Goal: Book appointment/travel/reservation

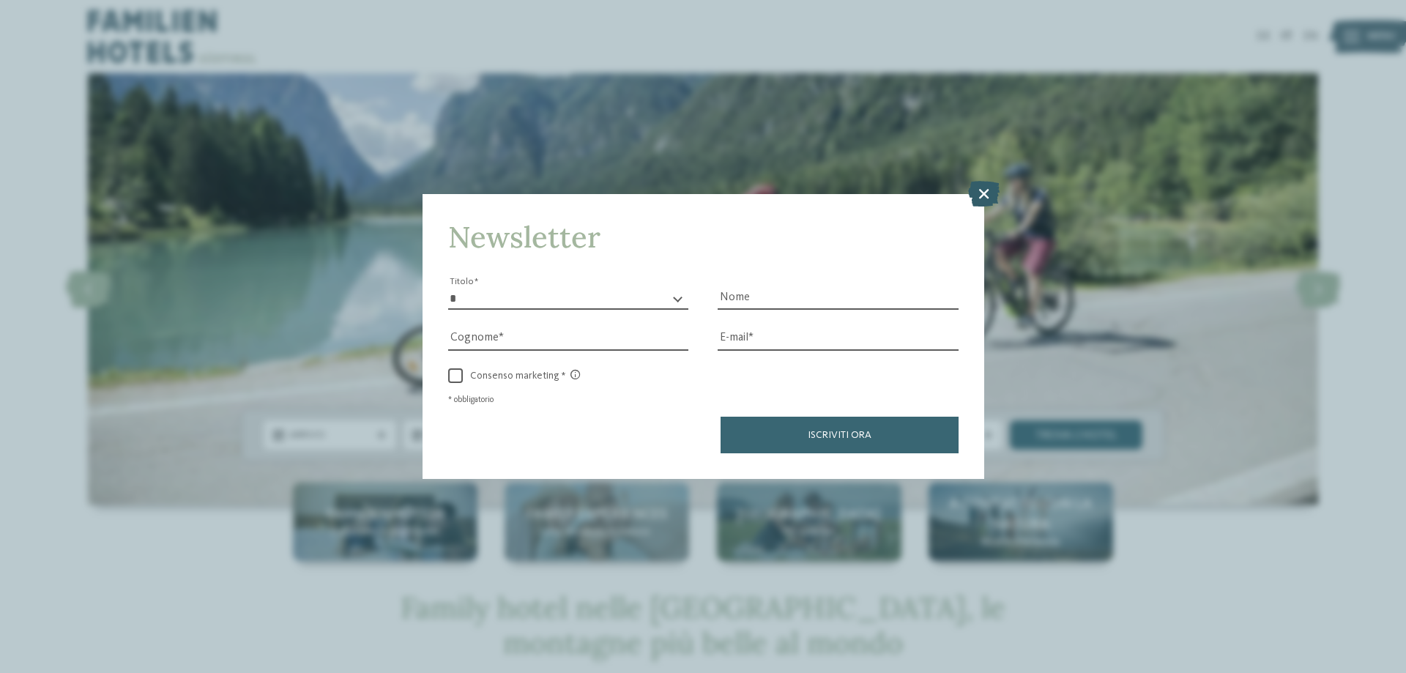
click at [972, 193] on icon at bounding box center [983, 194] width 31 height 26
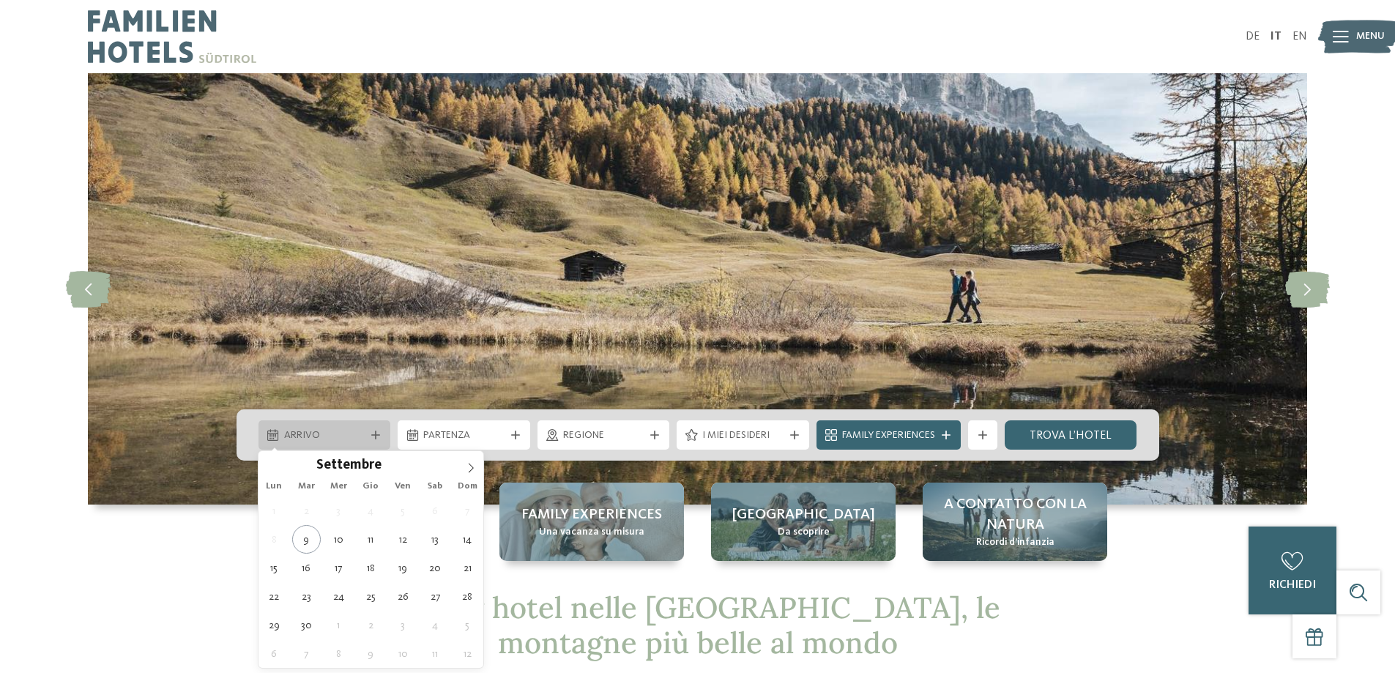
click at [357, 439] on span "Arrivo" at bounding box center [324, 435] width 81 height 15
click at [470, 472] on icon at bounding box center [471, 468] width 5 height 10
type div "31.12.2025"
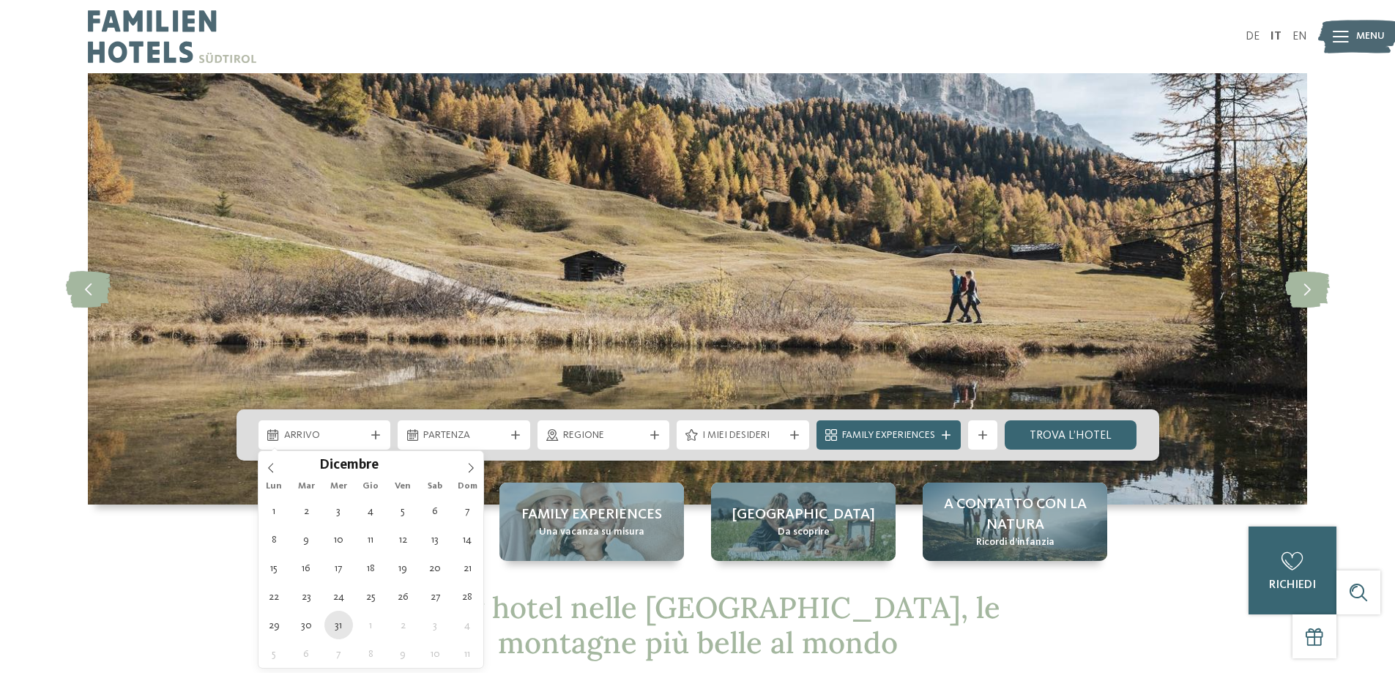
type input "****"
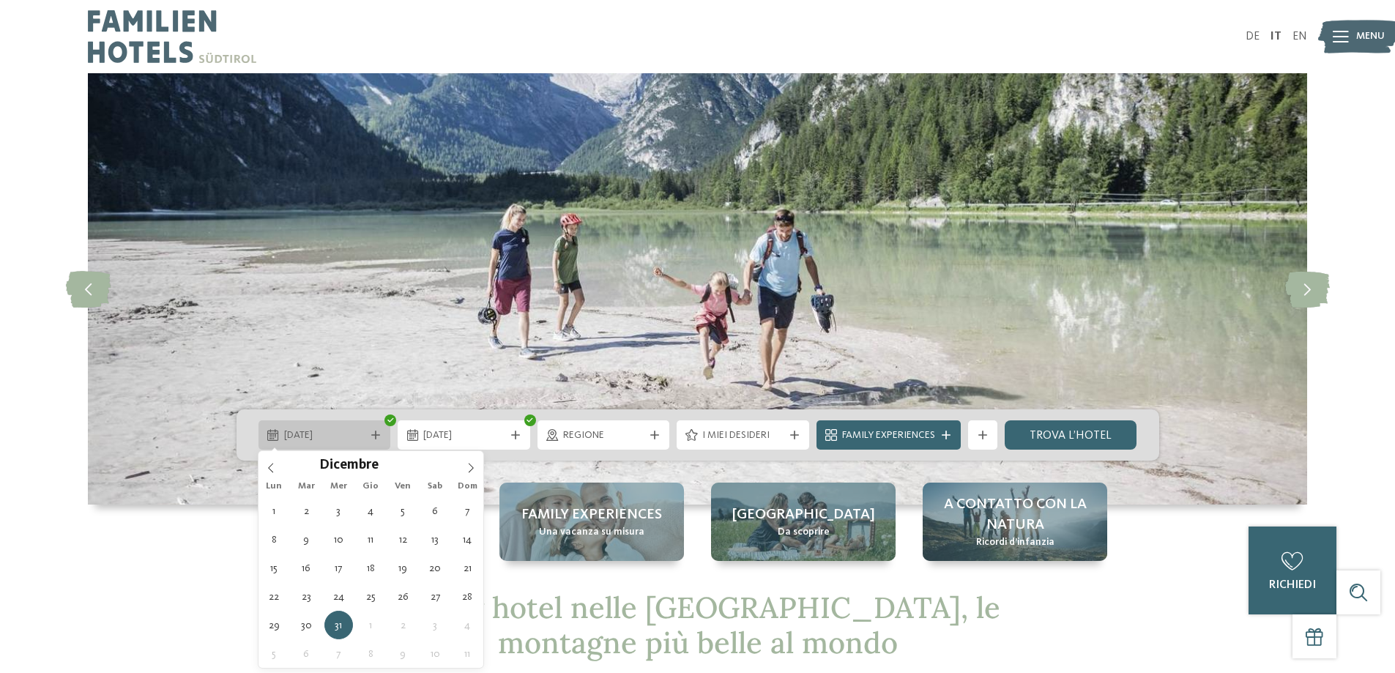
click at [339, 446] on div "31.12.2025" at bounding box center [324, 434] width 133 height 29
type div "01.01.2026"
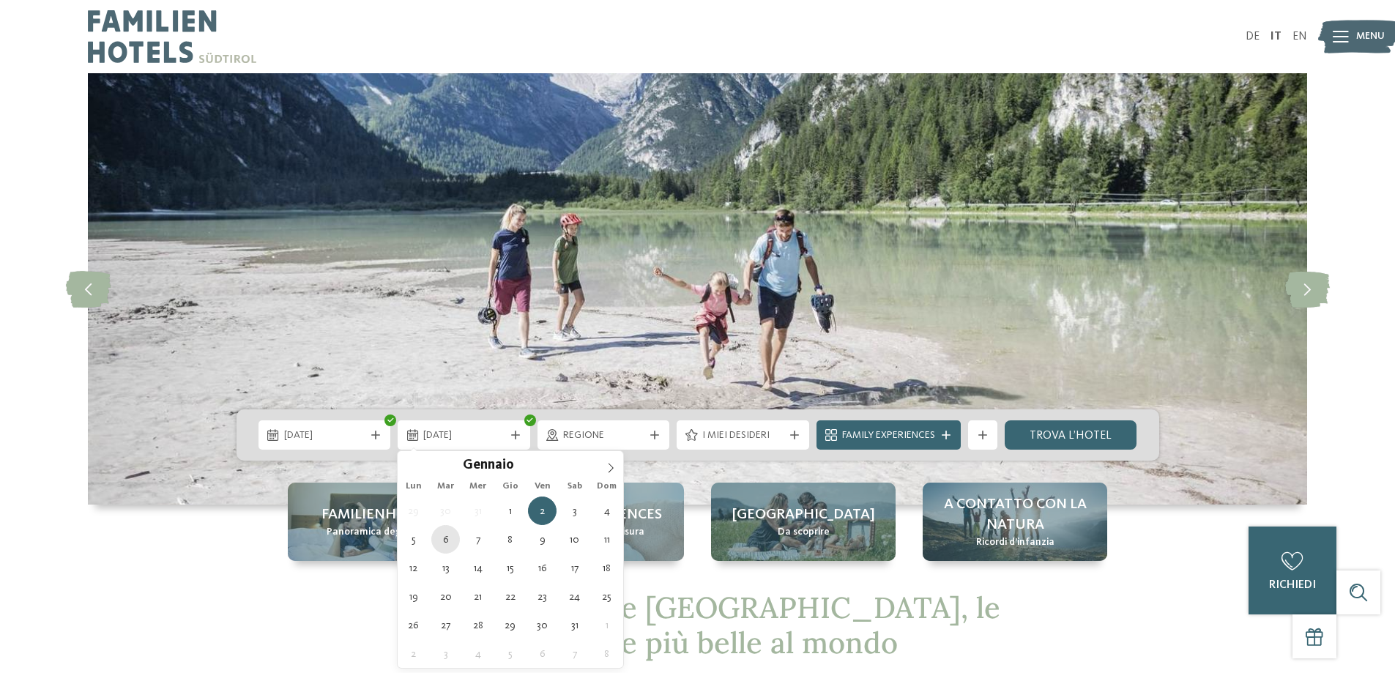
type div "06.01.2026"
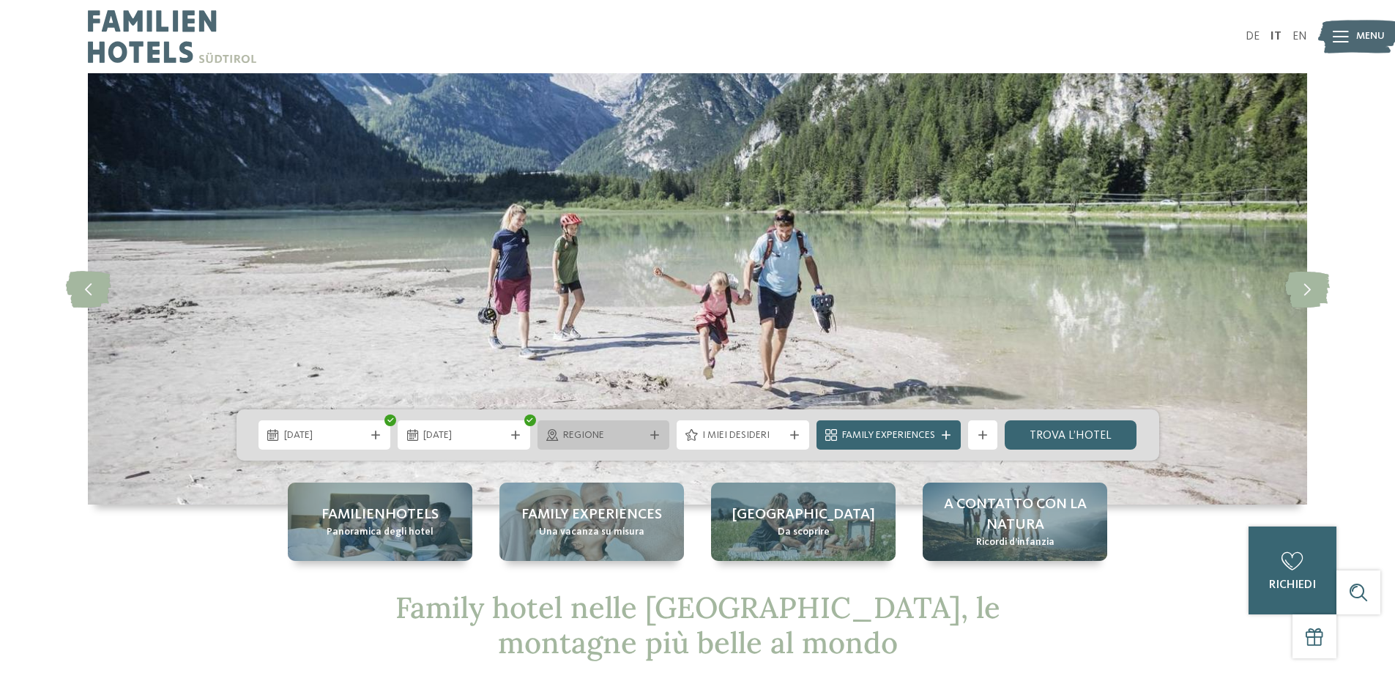
click at [657, 433] on icon at bounding box center [654, 435] width 9 height 9
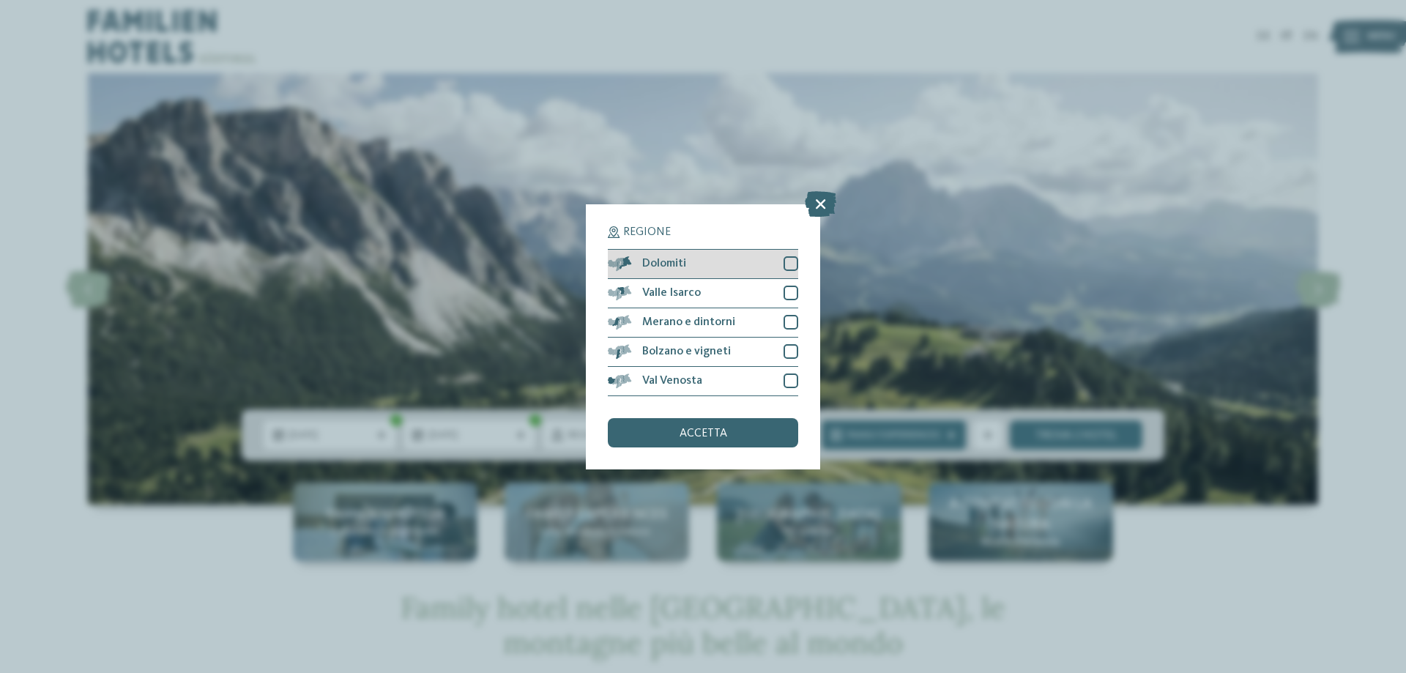
click at [787, 271] on div "Dolomiti" at bounding box center [703, 264] width 190 height 29
click at [790, 294] on div at bounding box center [790, 293] width 15 height 15
click at [790, 326] on div at bounding box center [790, 322] width 15 height 15
click at [788, 344] on div at bounding box center [790, 351] width 15 height 15
click at [785, 376] on div at bounding box center [790, 380] width 15 height 15
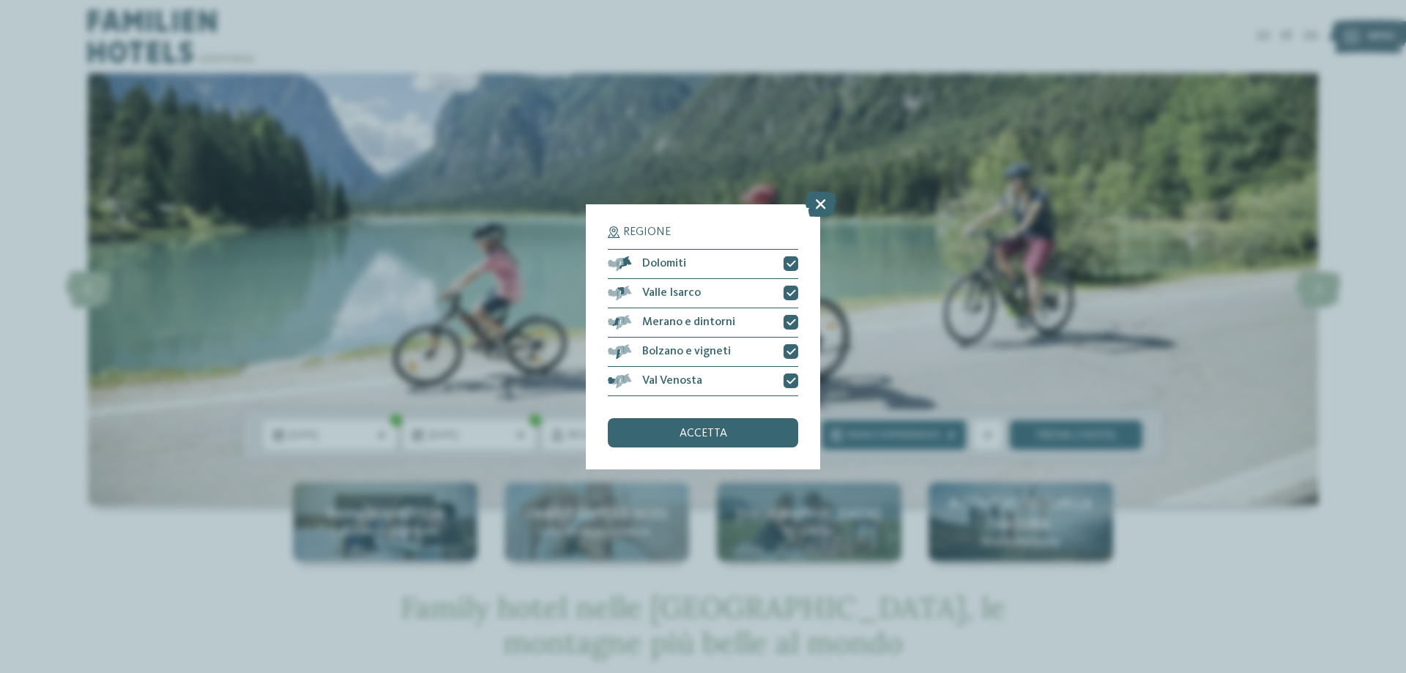
click at [761, 419] on div "accetta" at bounding box center [703, 432] width 190 height 29
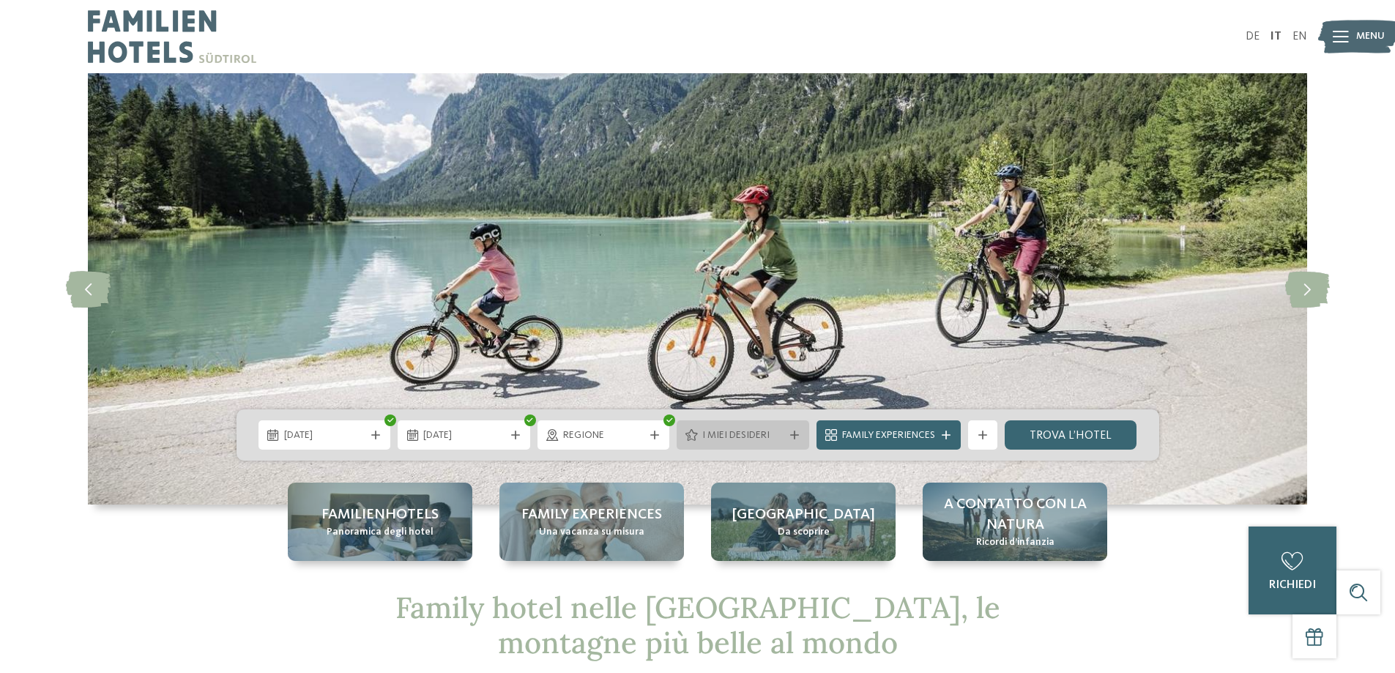
click at [749, 438] on span "I miei desideri" at bounding box center [742, 435] width 81 height 15
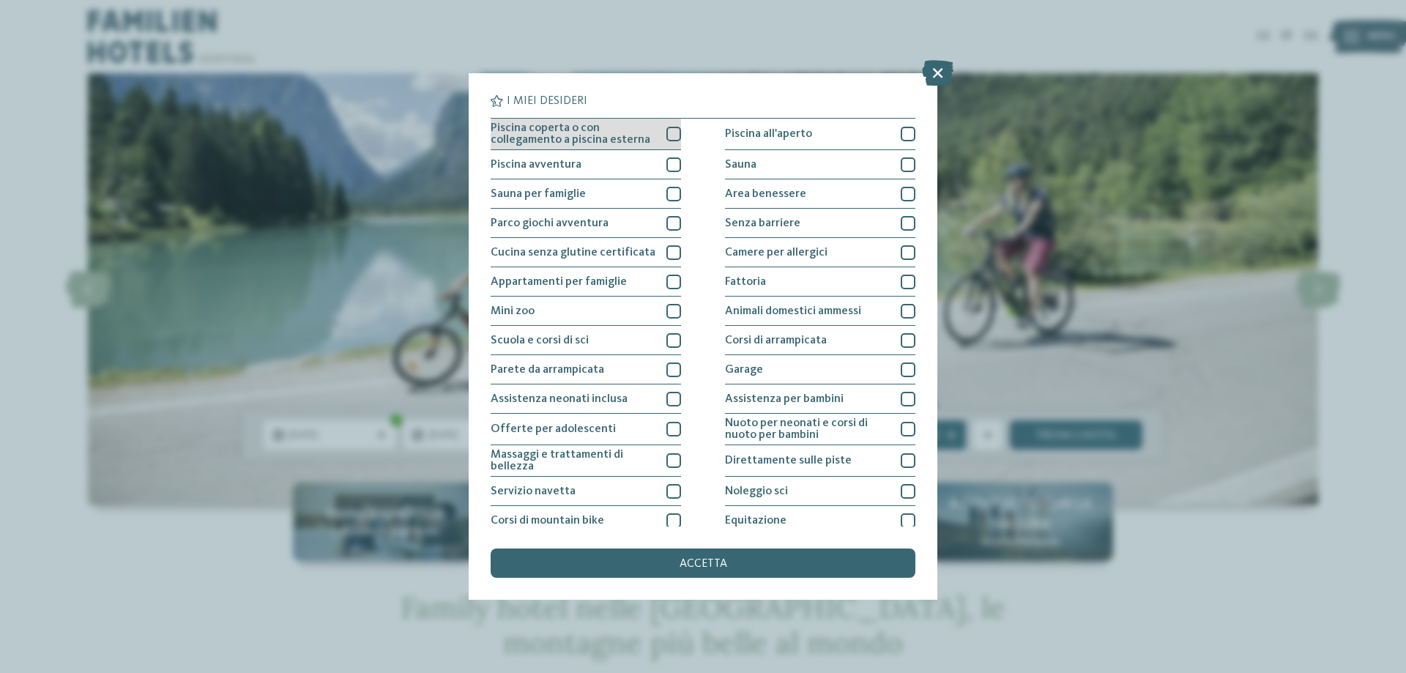
click at [662, 135] on div "Piscina coperta o con collegamento a piscina esterna" at bounding box center [586, 134] width 190 height 31
click at [652, 157] on div "Piscina avventura" at bounding box center [586, 164] width 190 height 29
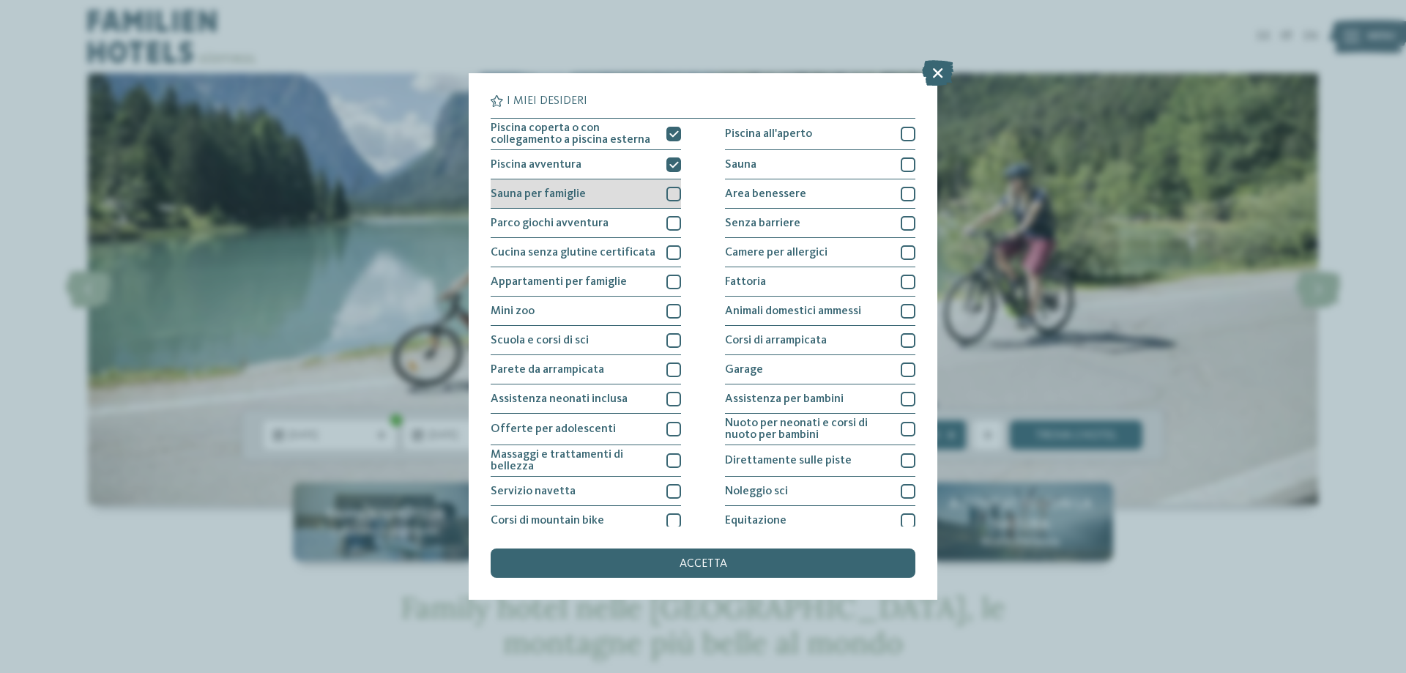
click at [611, 187] on div "Sauna per famiglie" at bounding box center [586, 193] width 190 height 29
click at [622, 217] on div "Parco giochi avventura" at bounding box center [586, 223] width 190 height 29
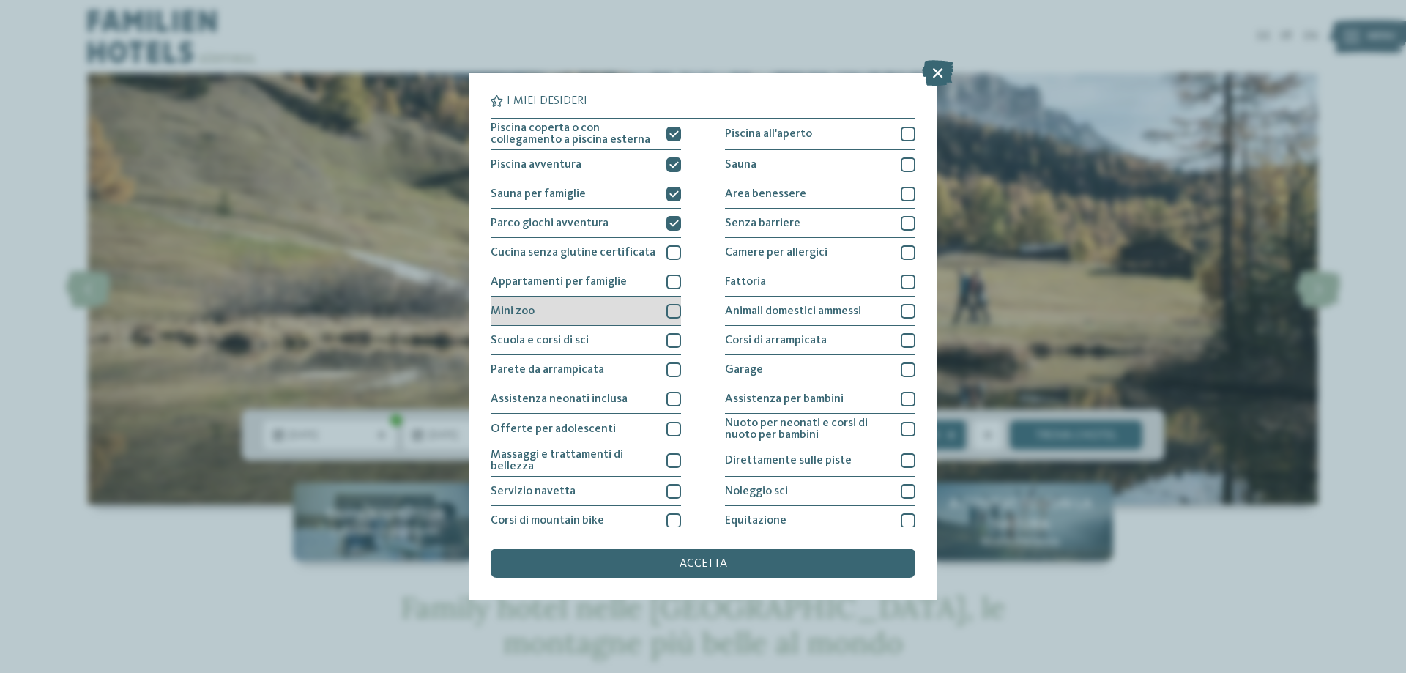
scroll to position [73, 0]
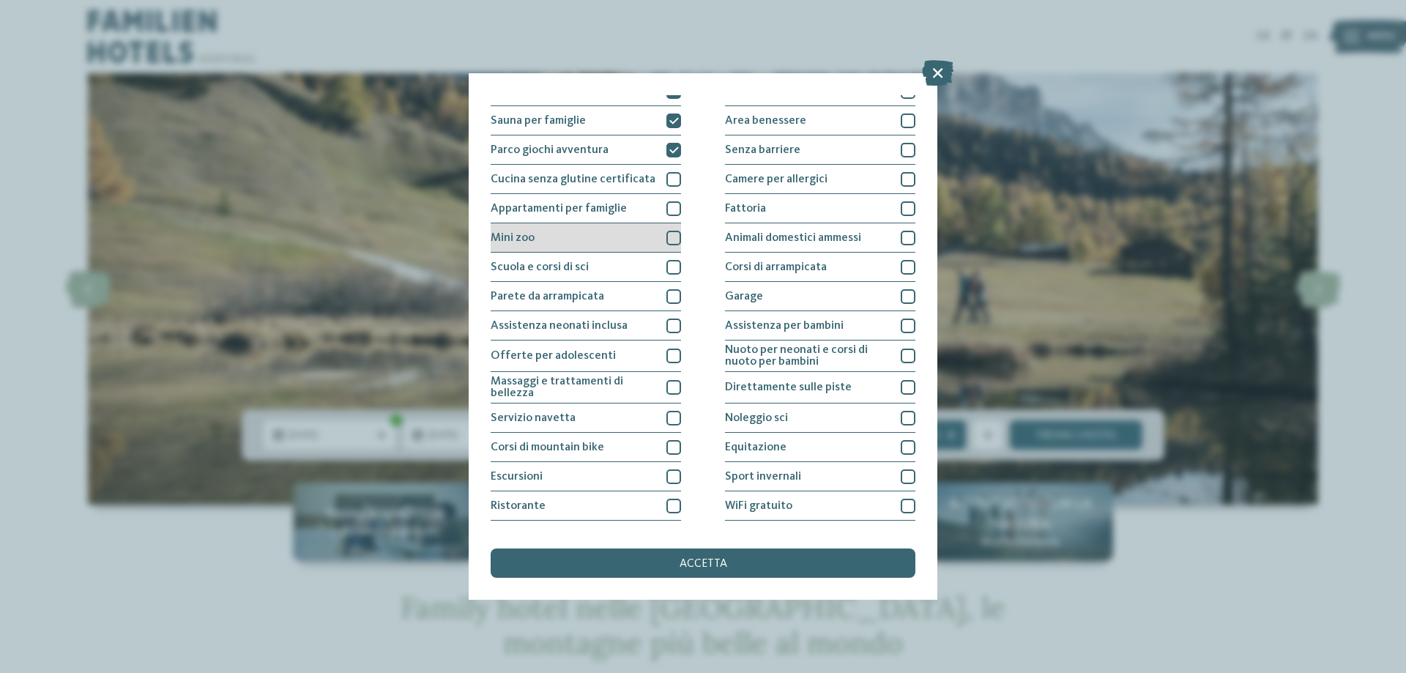
click at [649, 240] on div "Mini zoo" at bounding box center [586, 237] width 190 height 29
click at [644, 271] on div "Scuola e corsi di sci" at bounding box center [586, 267] width 190 height 29
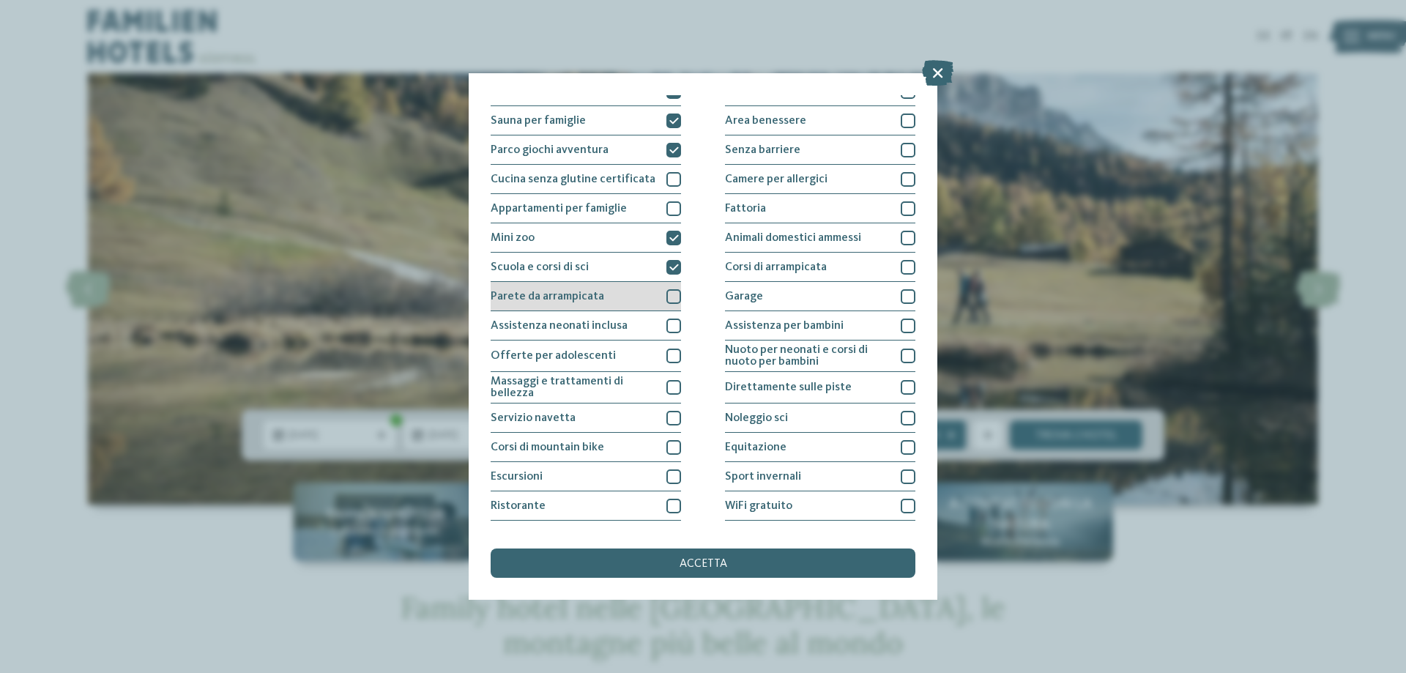
click at [638, 291] on div "Parete da arrampicata" at bounding box center [586, 296] width 190 height 29
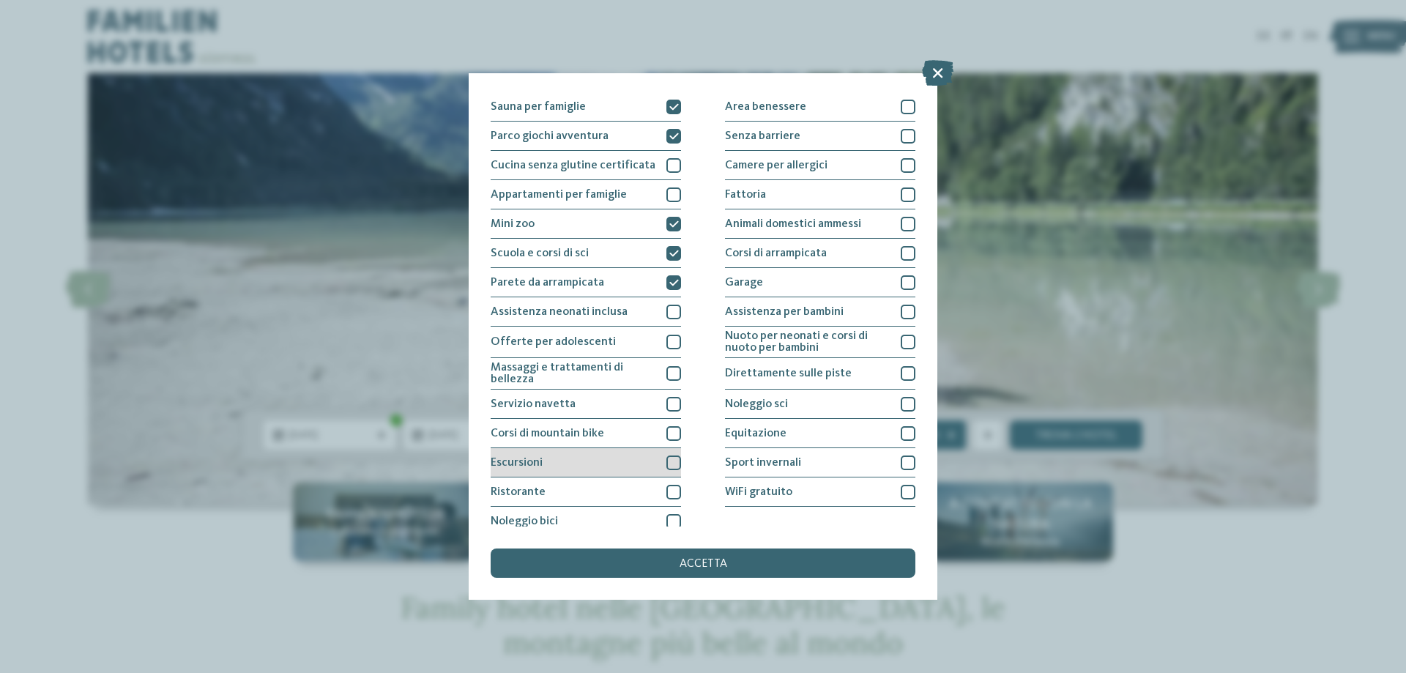
scroll to position [97, 0]
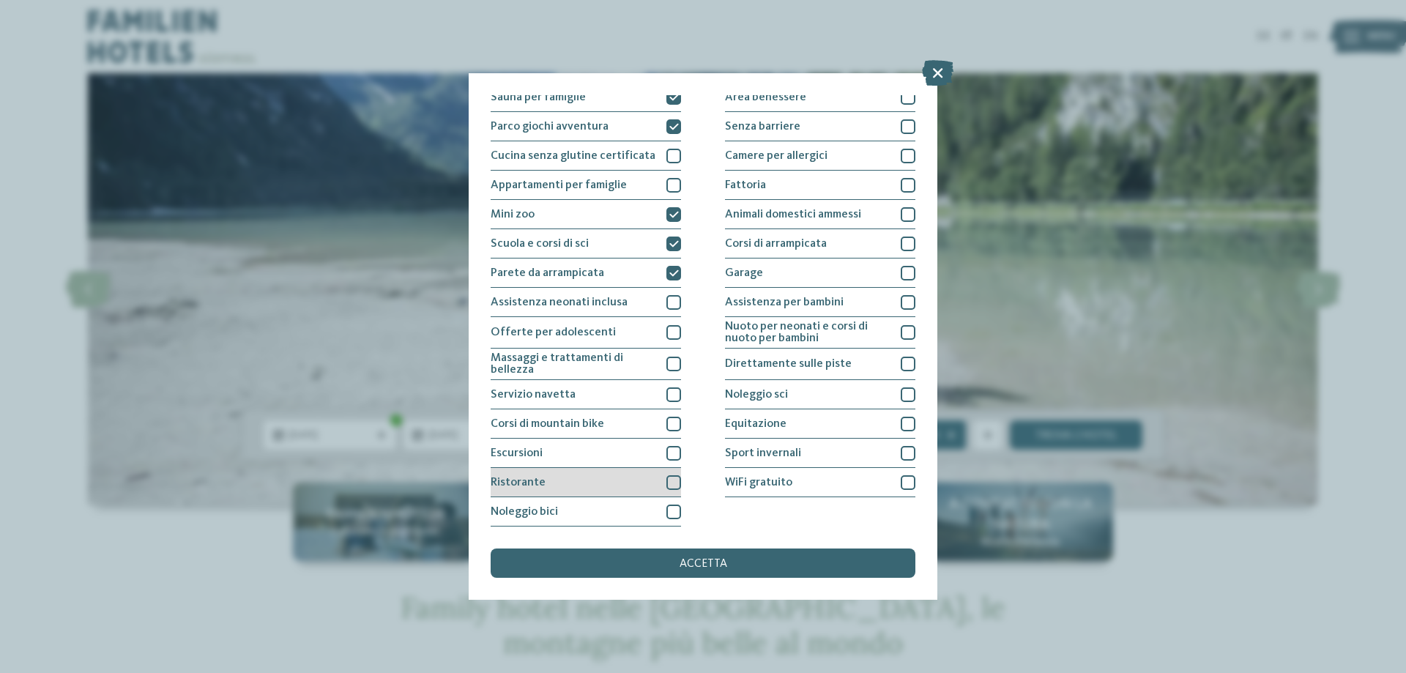
click at [621, 472] on div "Ristorante" at bounding box center [586, 482] width 190 height 29
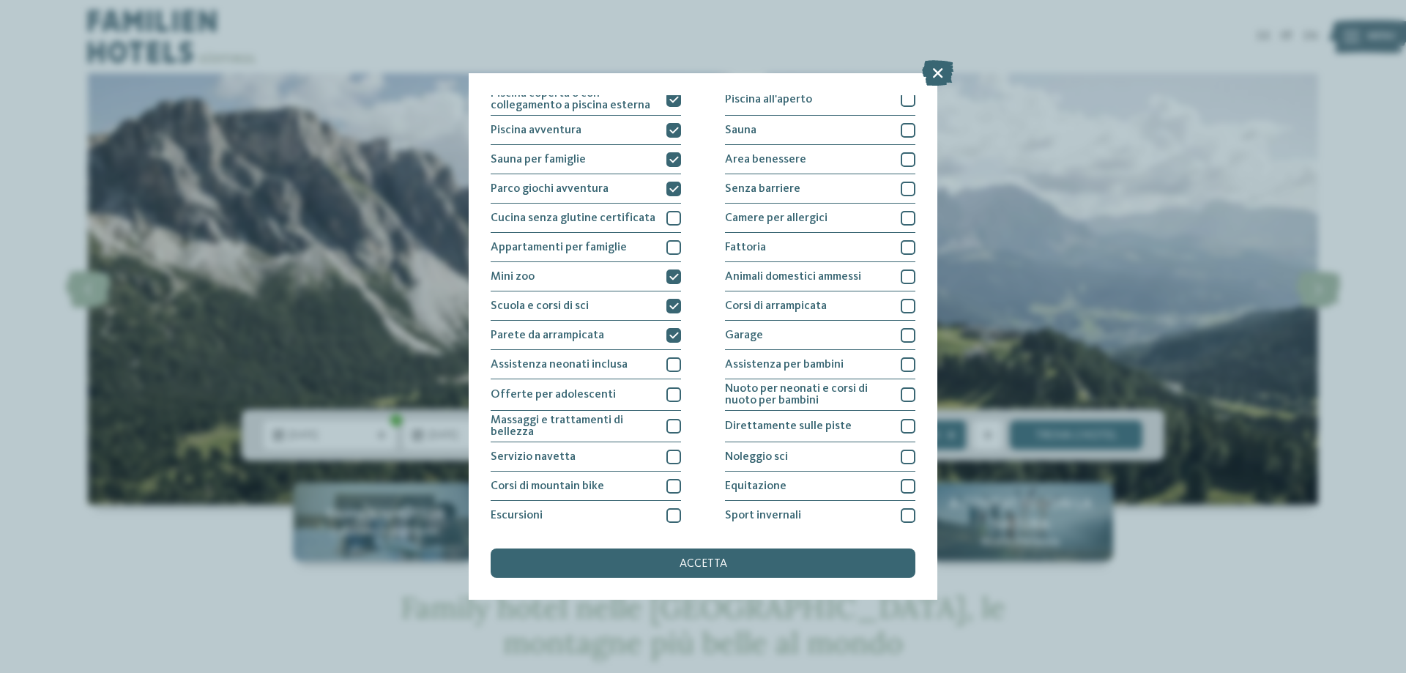
scroll to position [23, 0]
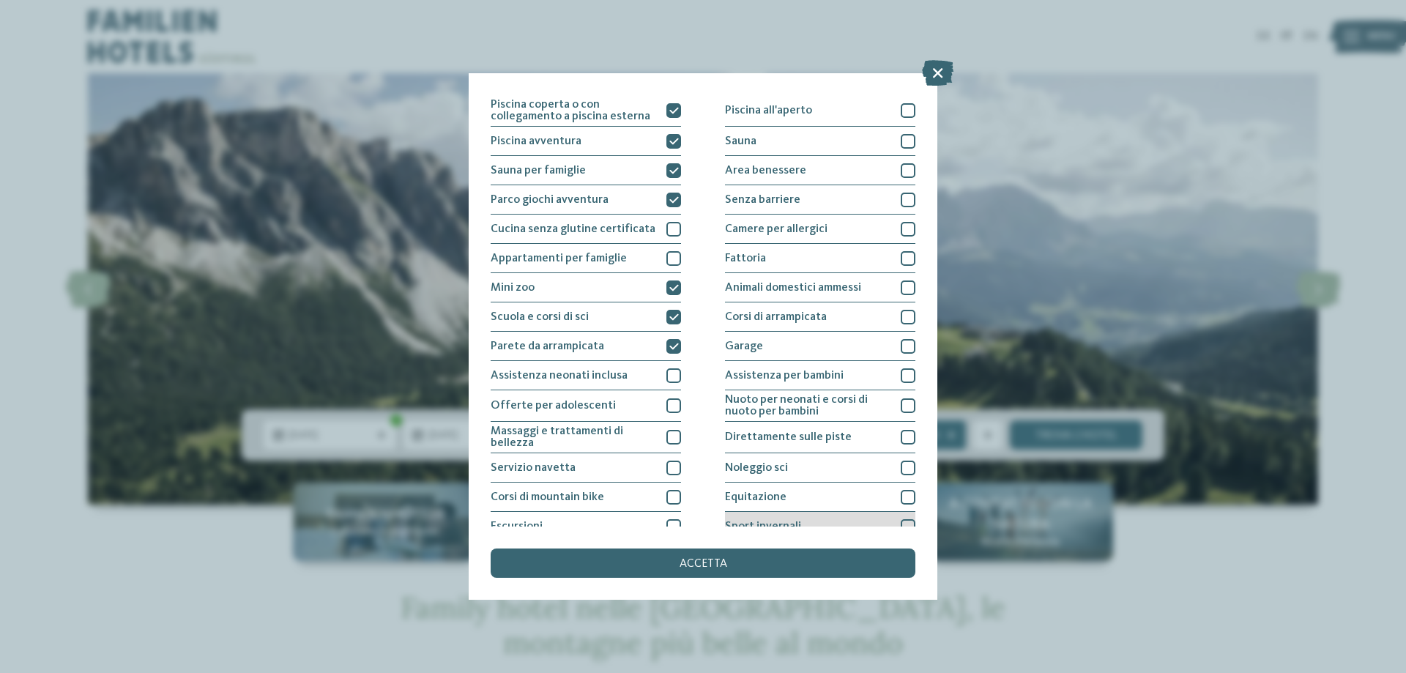
click at [762, 522] on span "Sport invernali" at bounding box center [763, 527] width 76 height 12
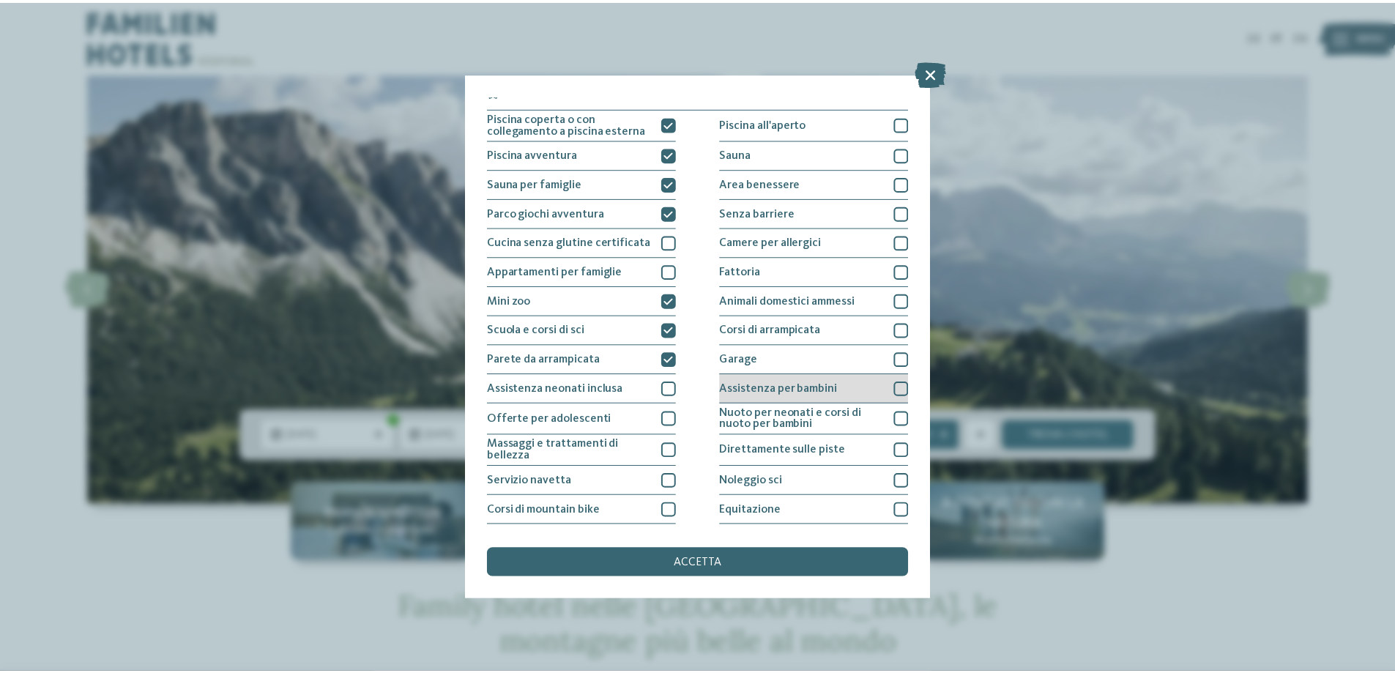
scroll to position [0, 0]
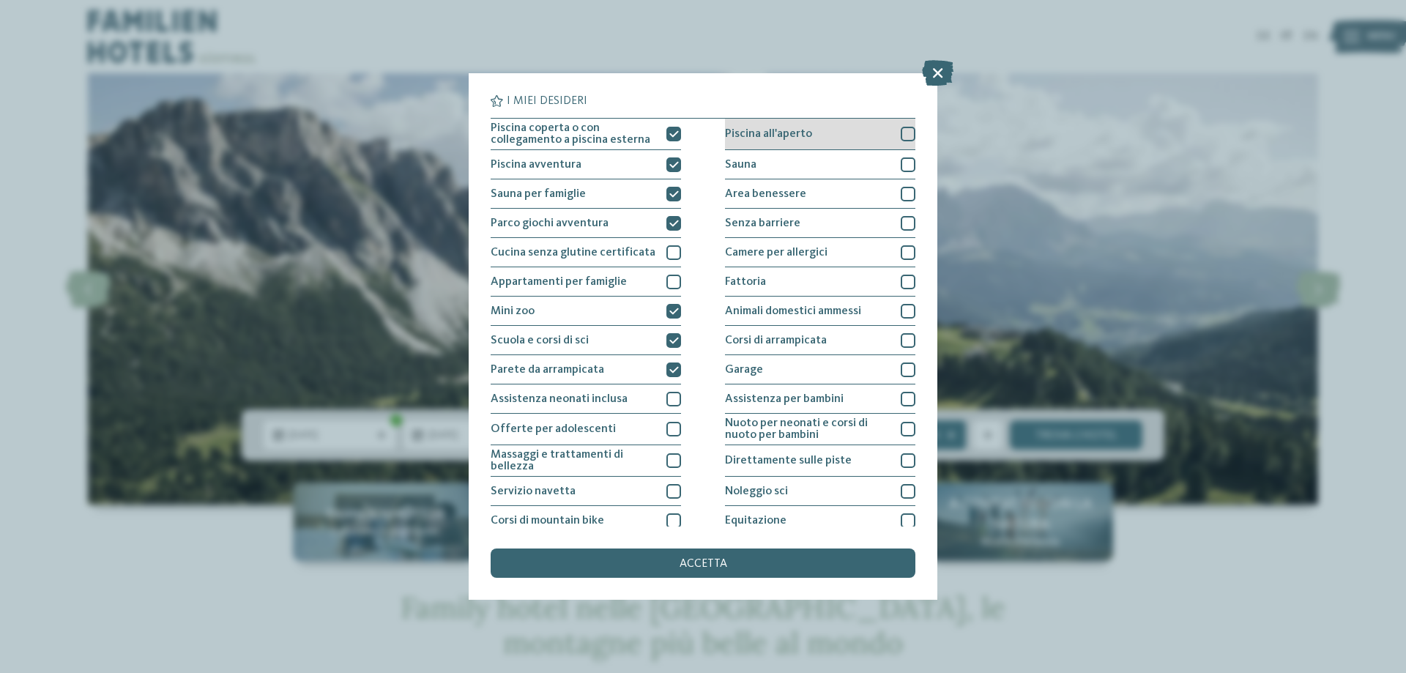
click at [856, 140] on div "Piscina all'aperto" at bounding box center [820, 134] width 190 height 31
click at [784, 169] on div "Sauna" at bounding box center [820, 164] width 190 height 29
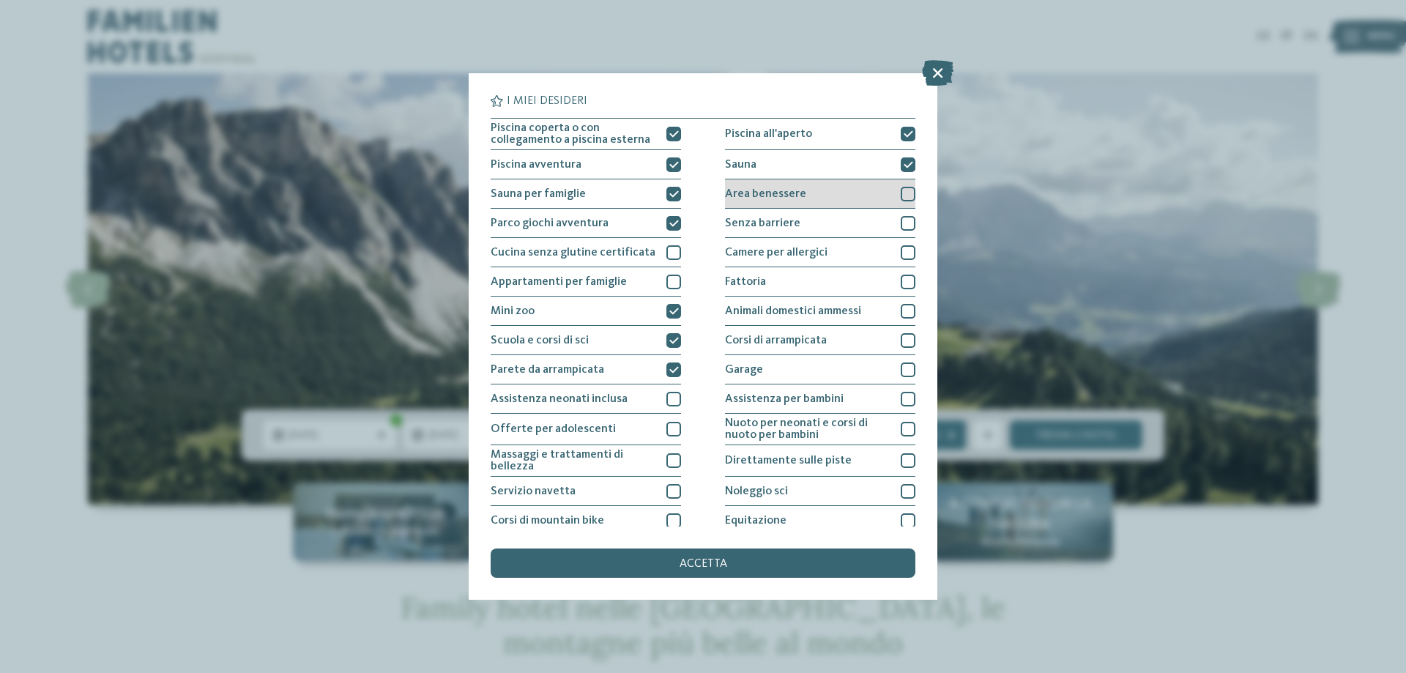
click at [781, 193] on span "Area benessere" at bounding box center [765, 194] width 81 height 12
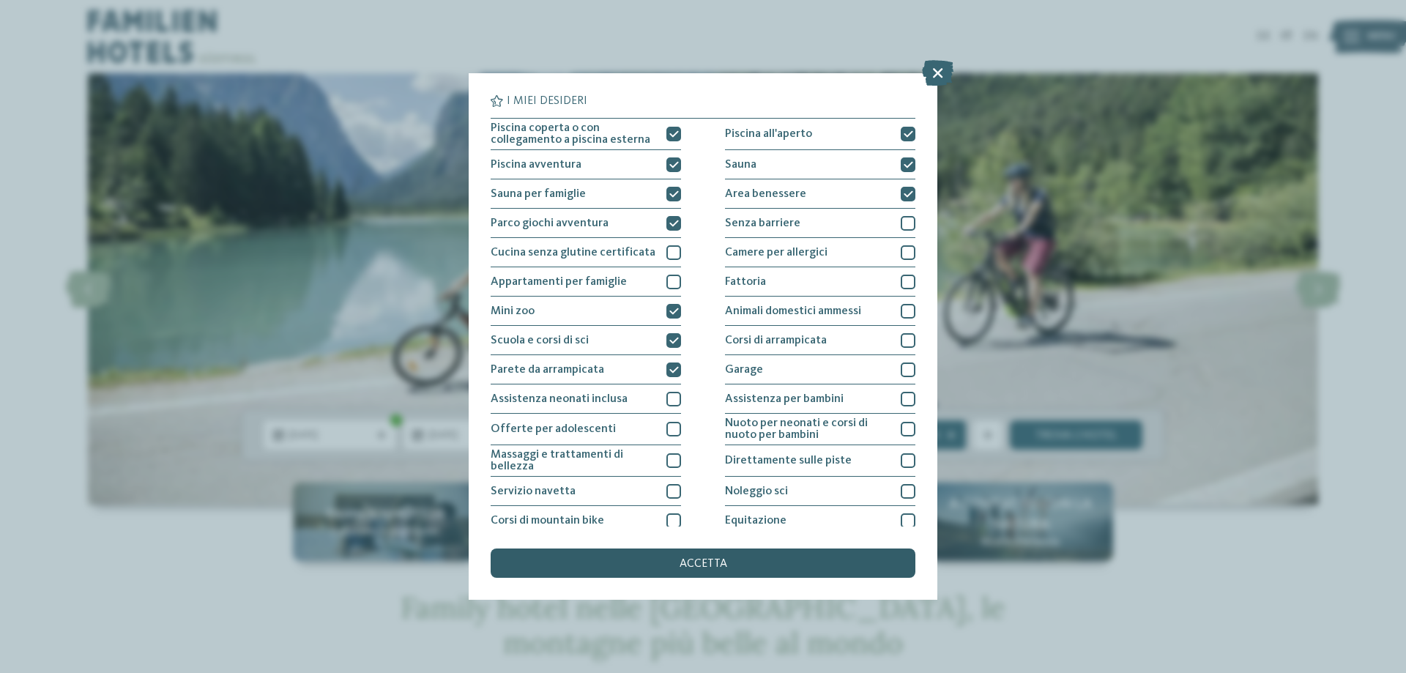
click at [687, 567] on span "accetta" at bounding box center [703, 564] width 48 height 12
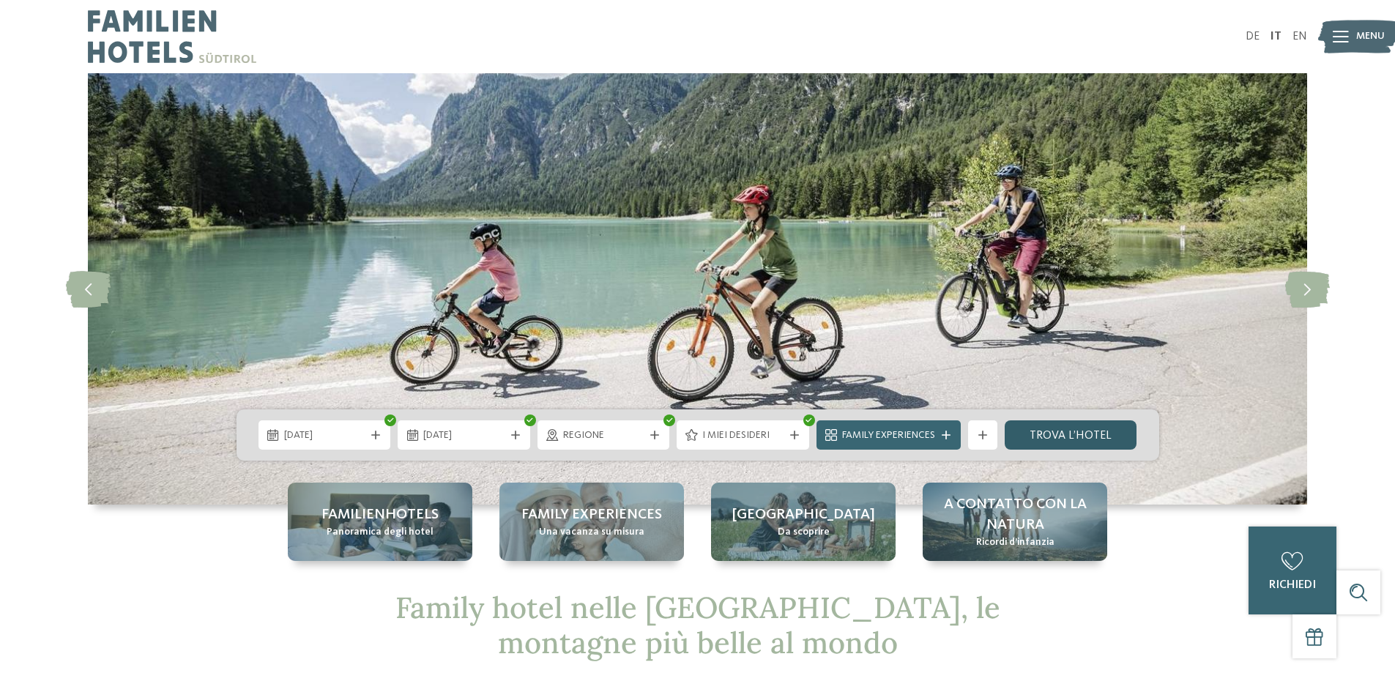
click at [1029, 436] on link "trova l’hotel" at bounding box center [1071, 434] width 133 height 29
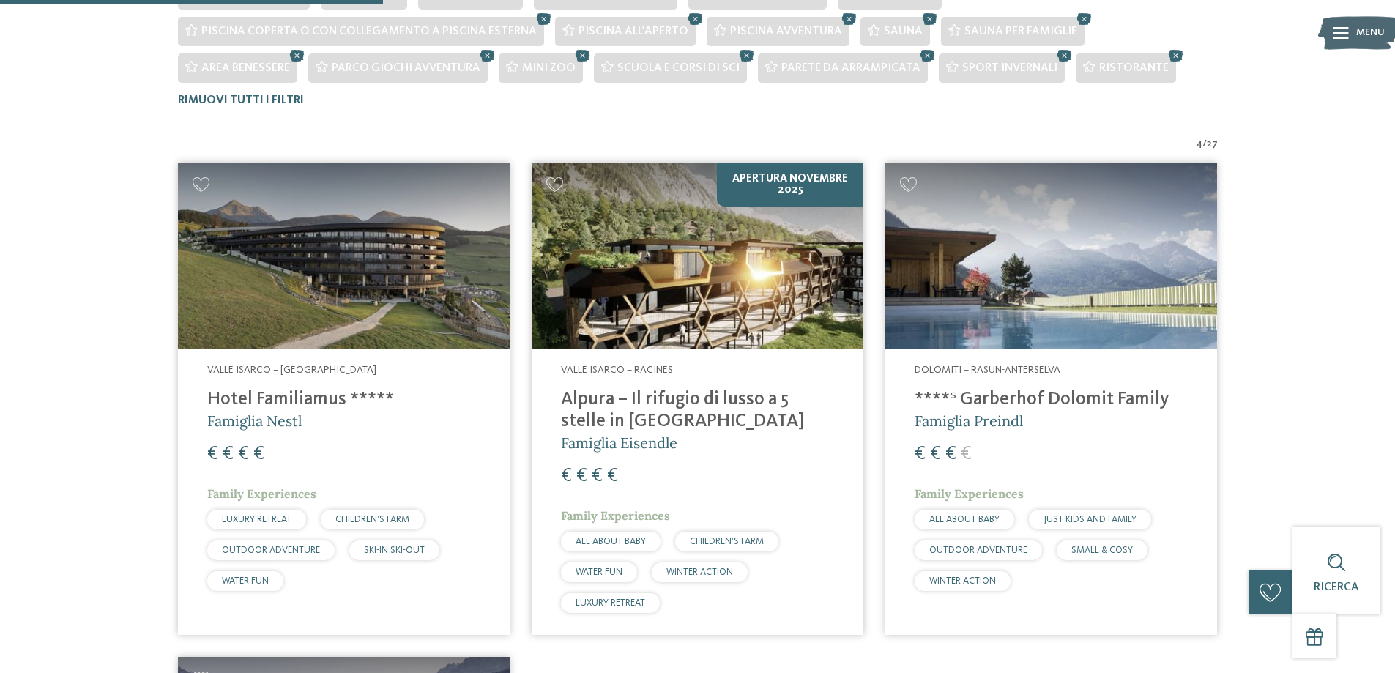
scroll to position [480, 0]
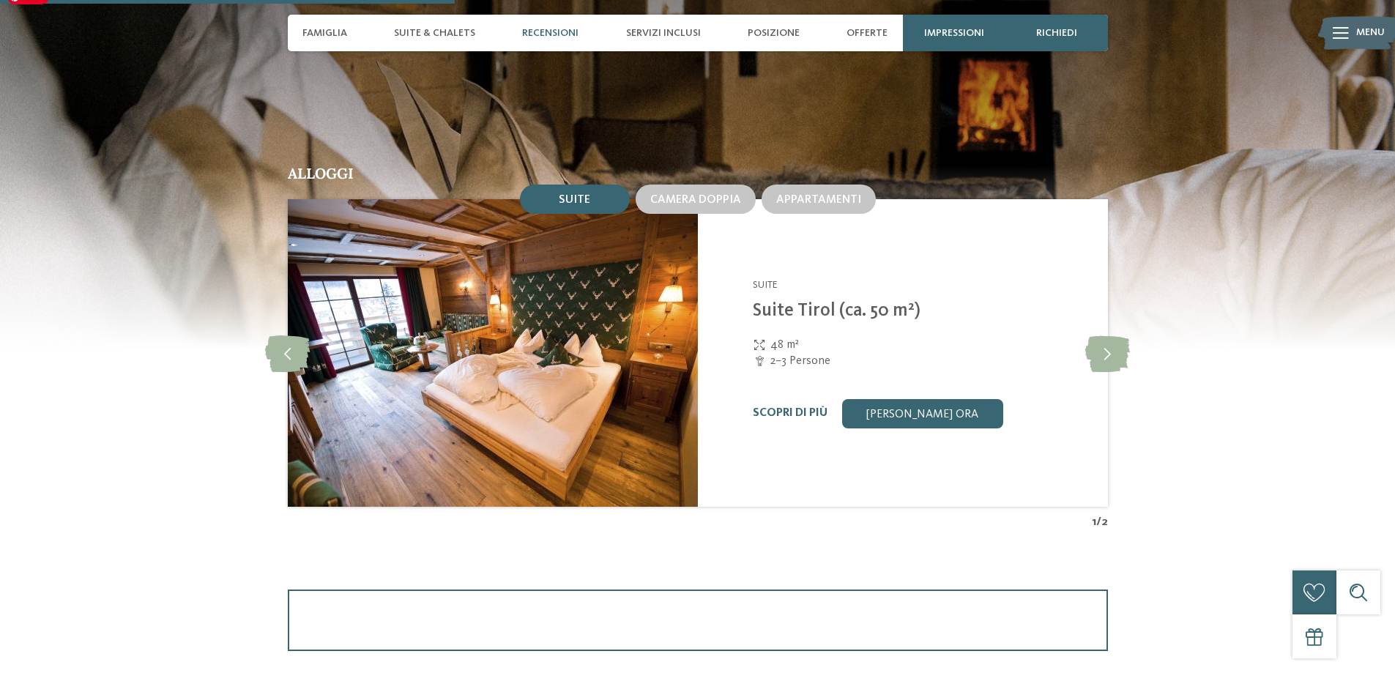
scroll to position [1464, 0]
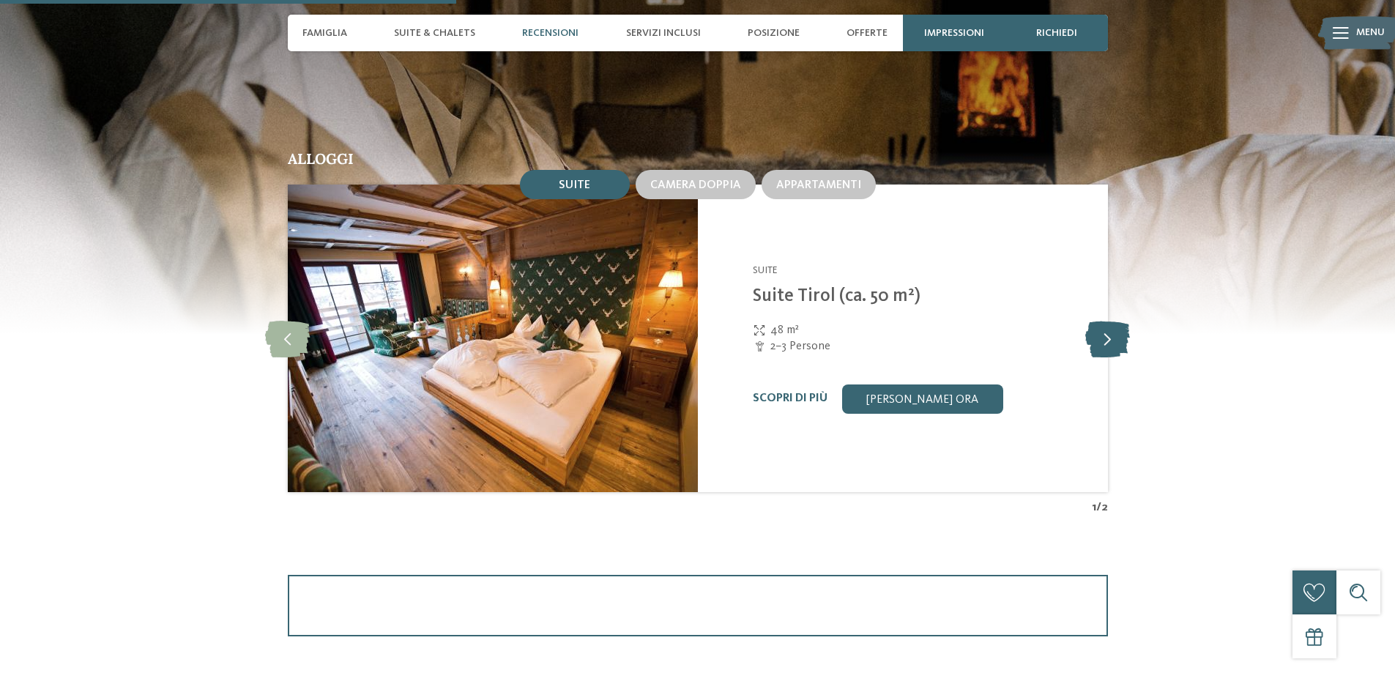
click at [1105, 339] on icon at bounding box center [1107, 338] width 45 height 37
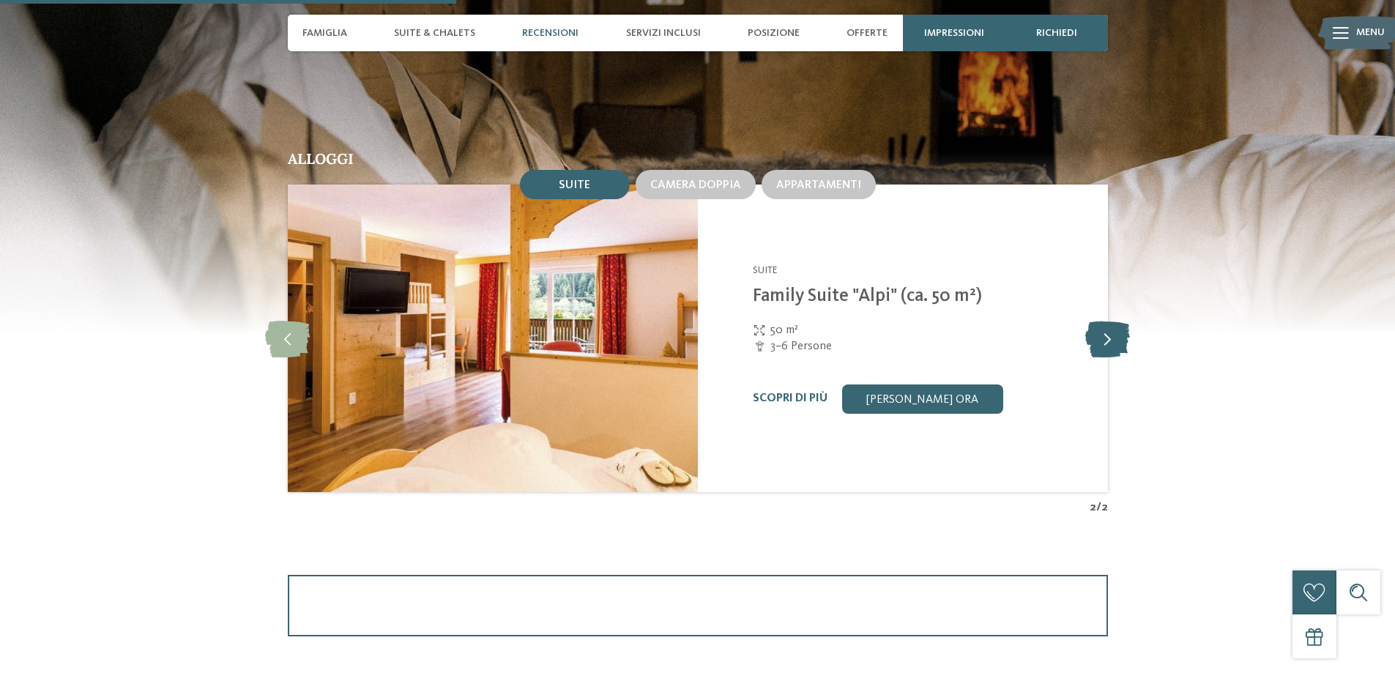
click at [1105, 339] on icon at bounding box center [1107, 338] width 45 height 37
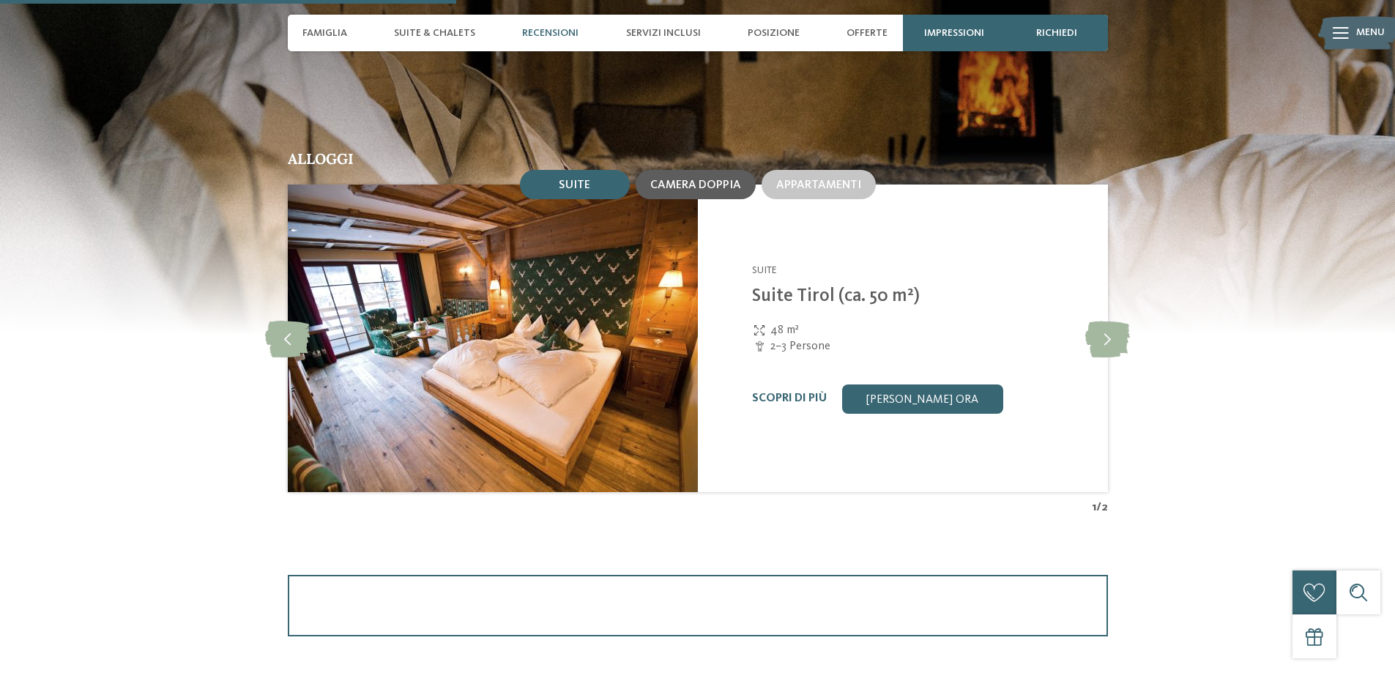
click at [719, 182] on span "Camera doppia" at bounding box center [695, 185] width 91 height 12
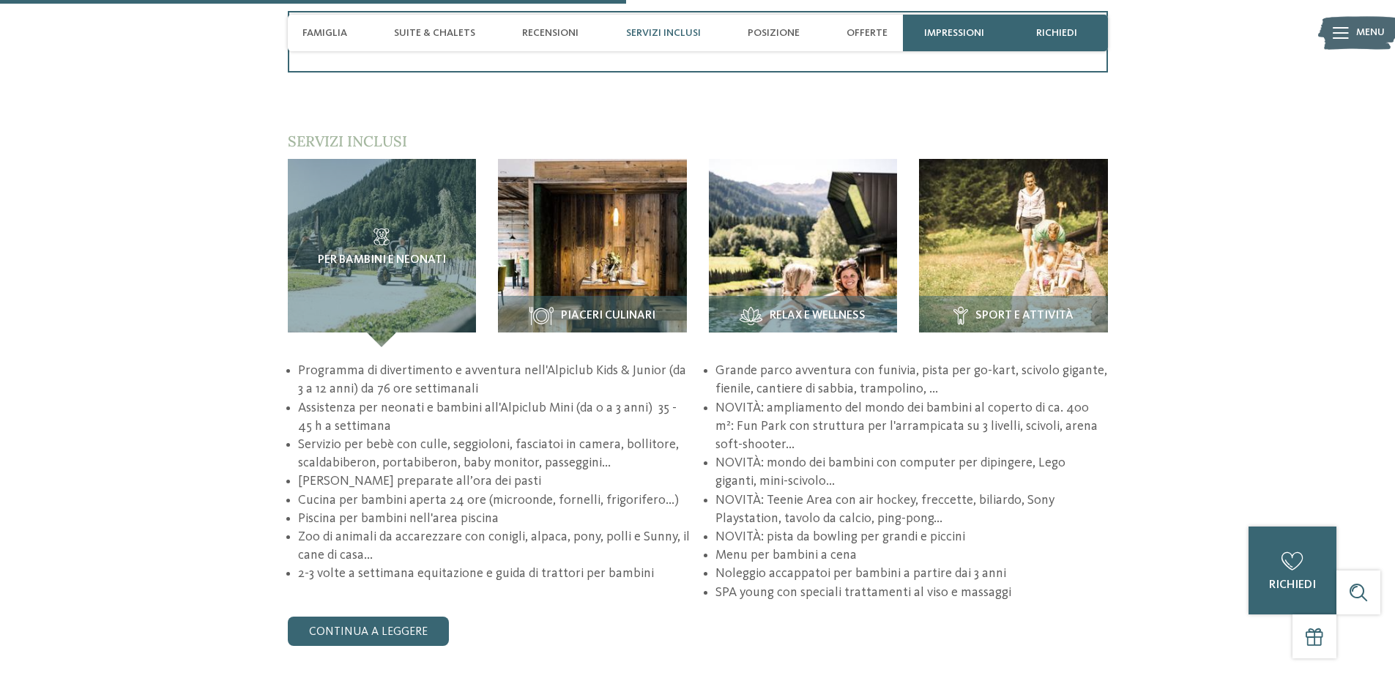
scroll to position [2050, 0]
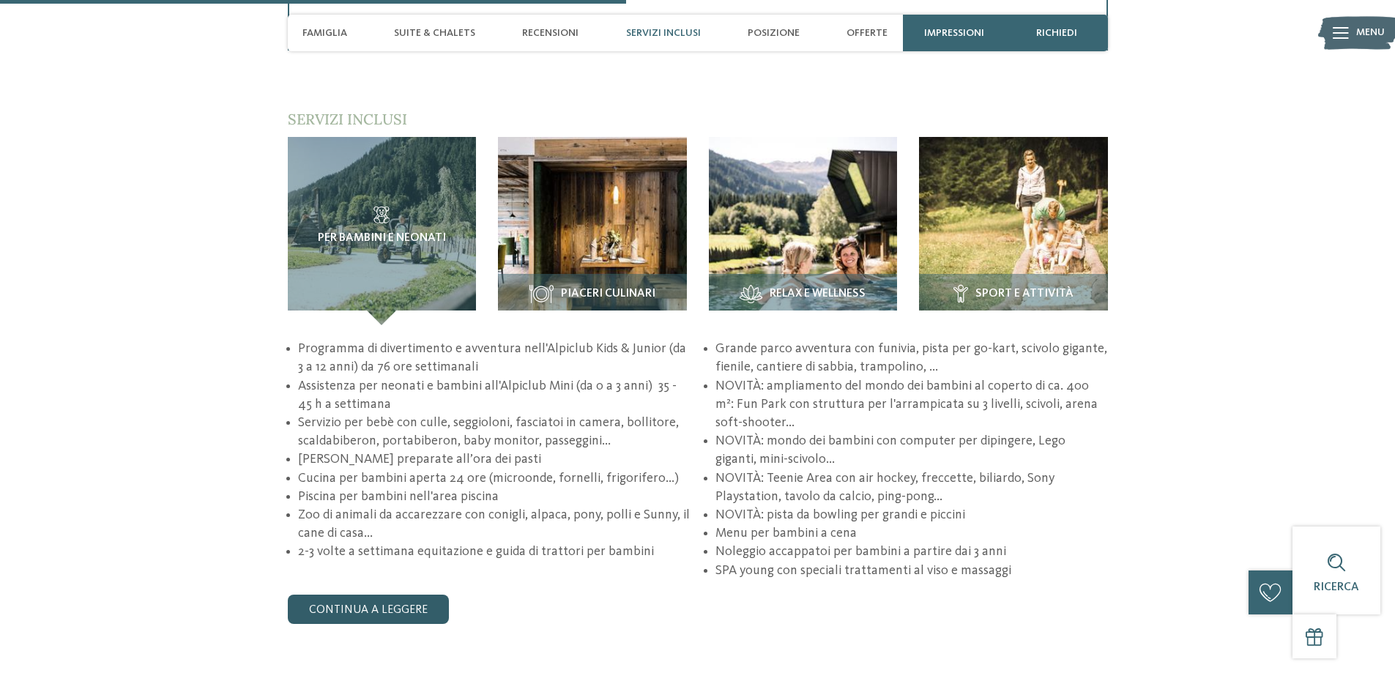
click at [403, 614] on link "continua a leggere" at bounding box center [368, 609] width 161 height 29
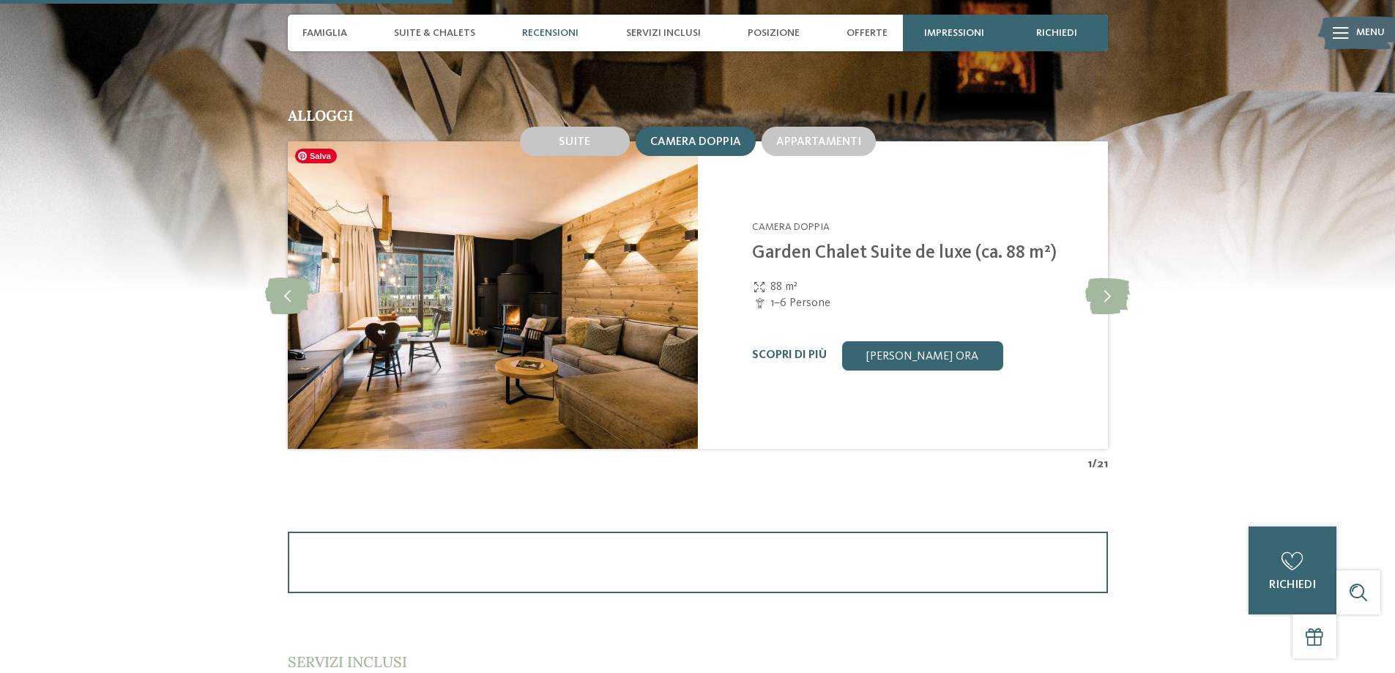
scroll to position [1611, 0]
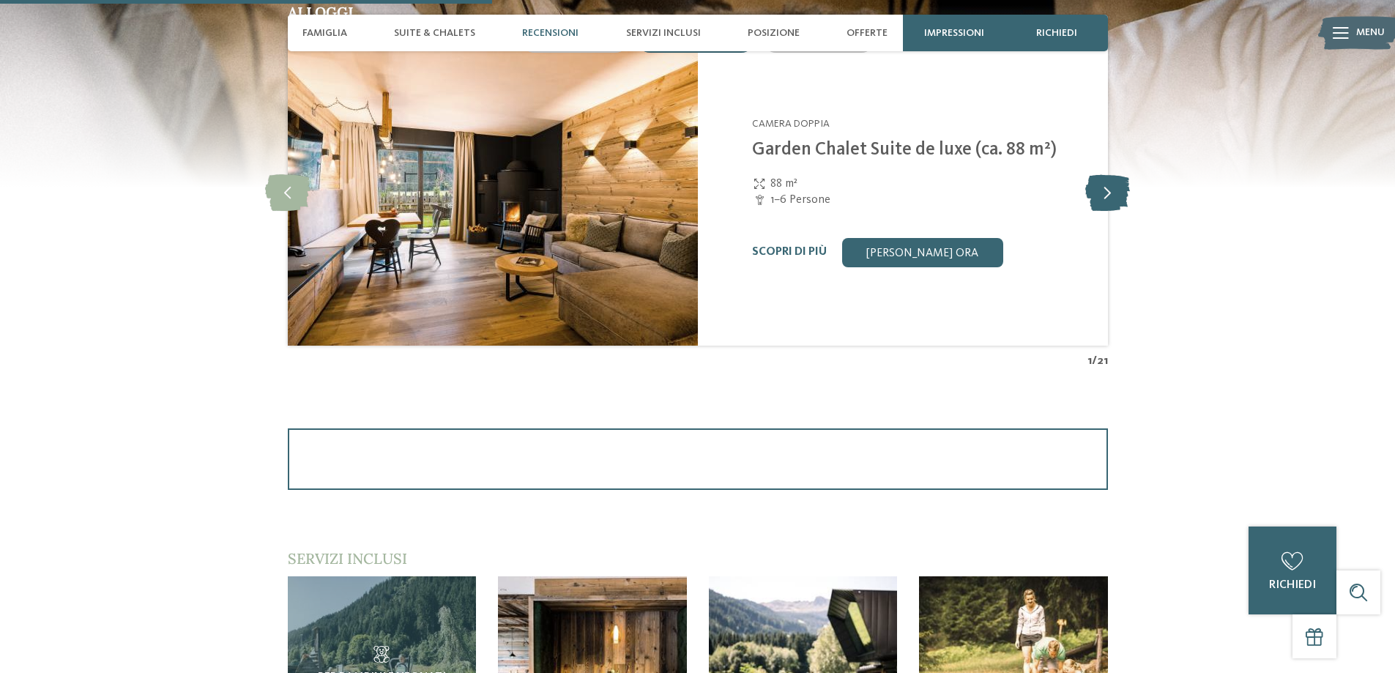
click at [1127, 185] on icon at bounding box center [1107, 192] width 45 height 37
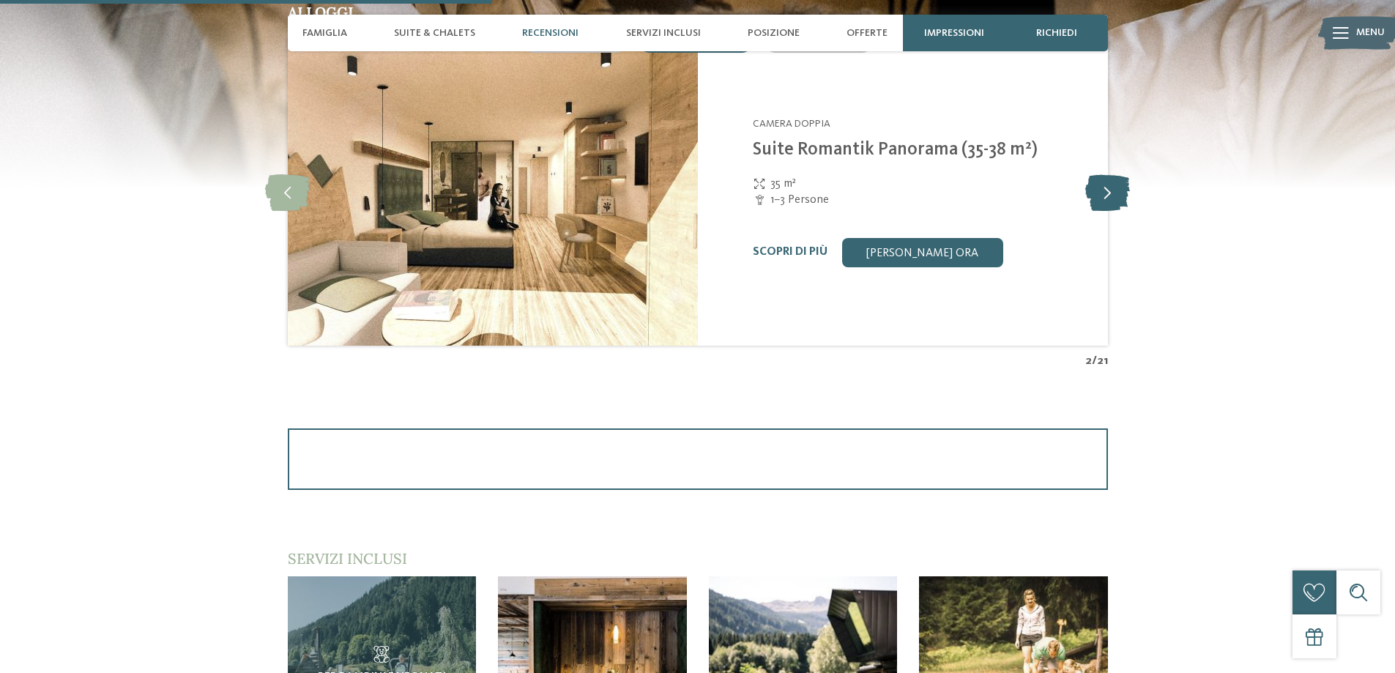
click at [1127, 185] on icon at bounding box center [1107, 192] width 45 height 37
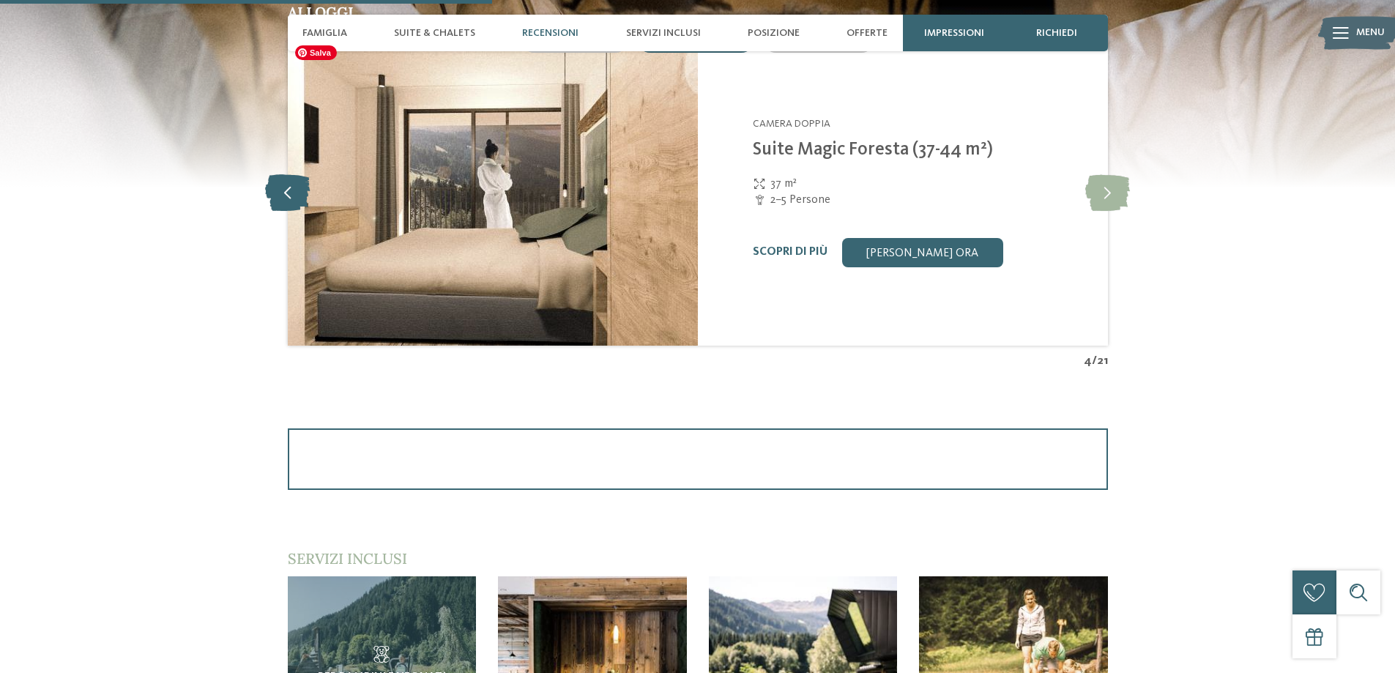
click at [297, 193] on icon at bounding box center [287, 192] width 45 height 37
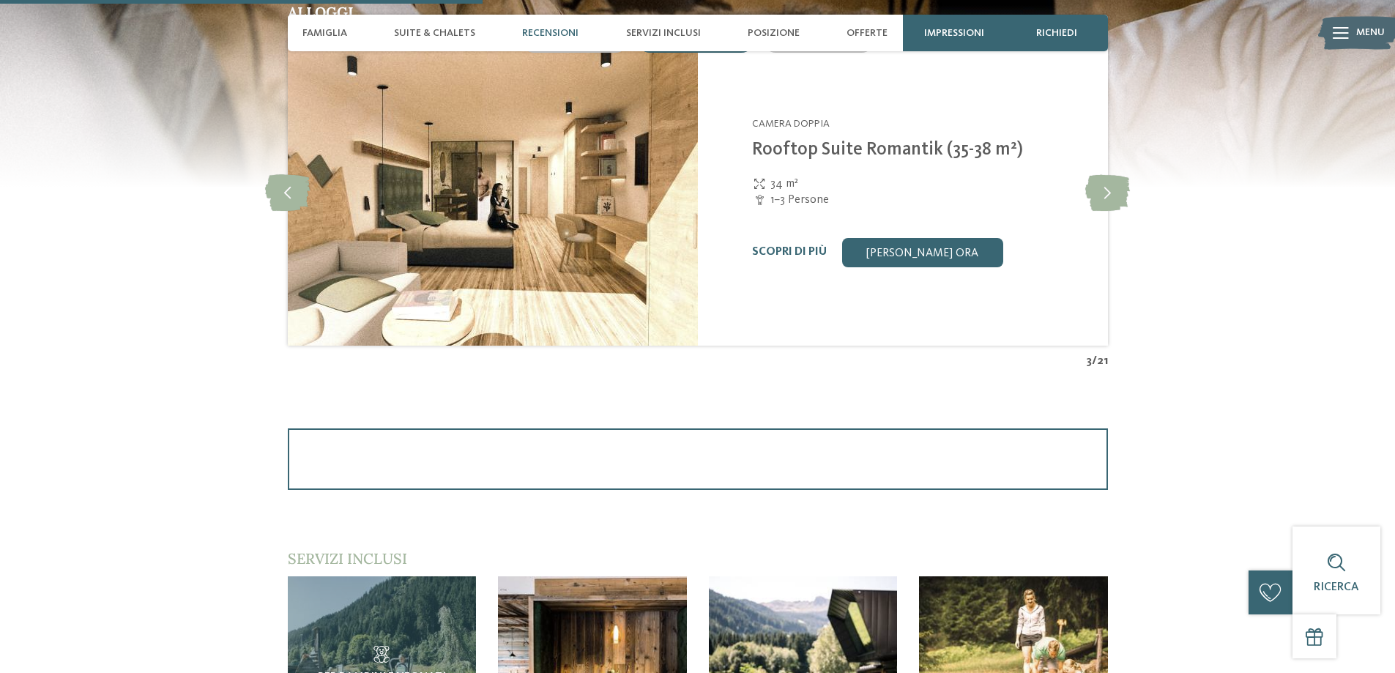
scroll to position [1538, 0]
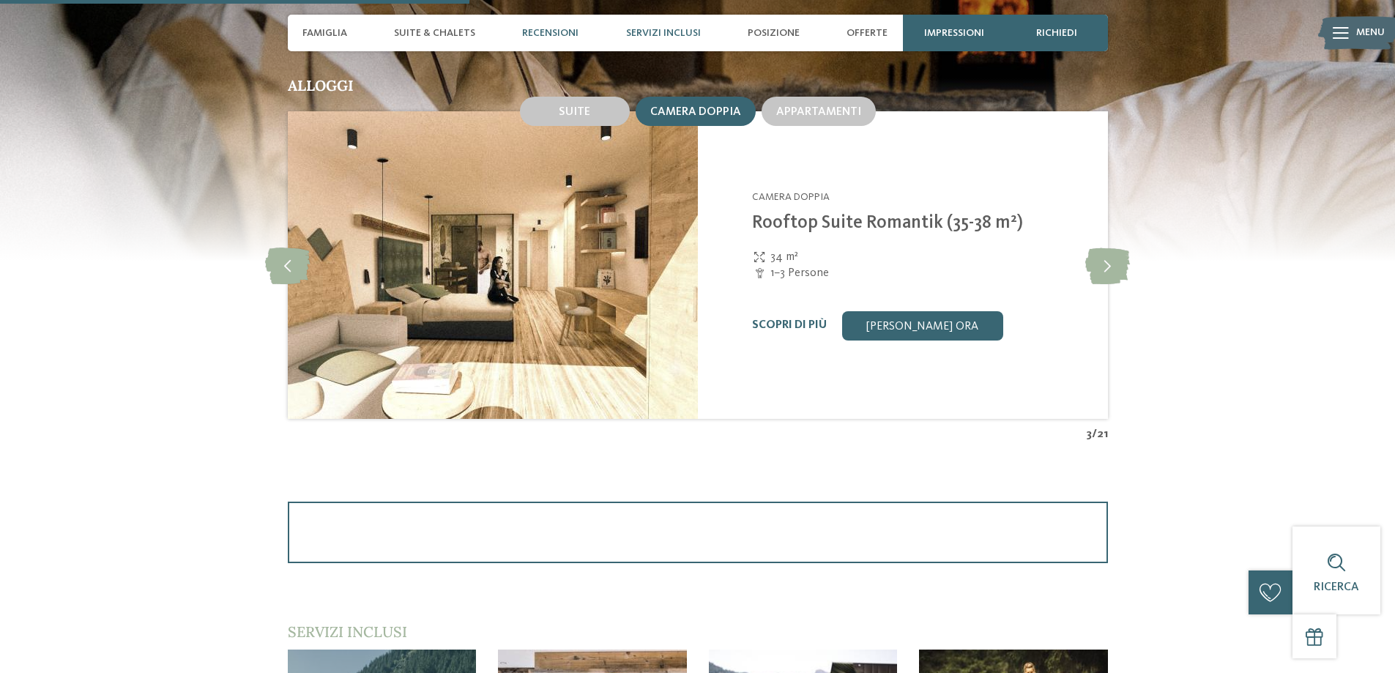
click at [667, 26] on div "Servizi inclusi" at bounding box center [663, 33] width 89 height 37
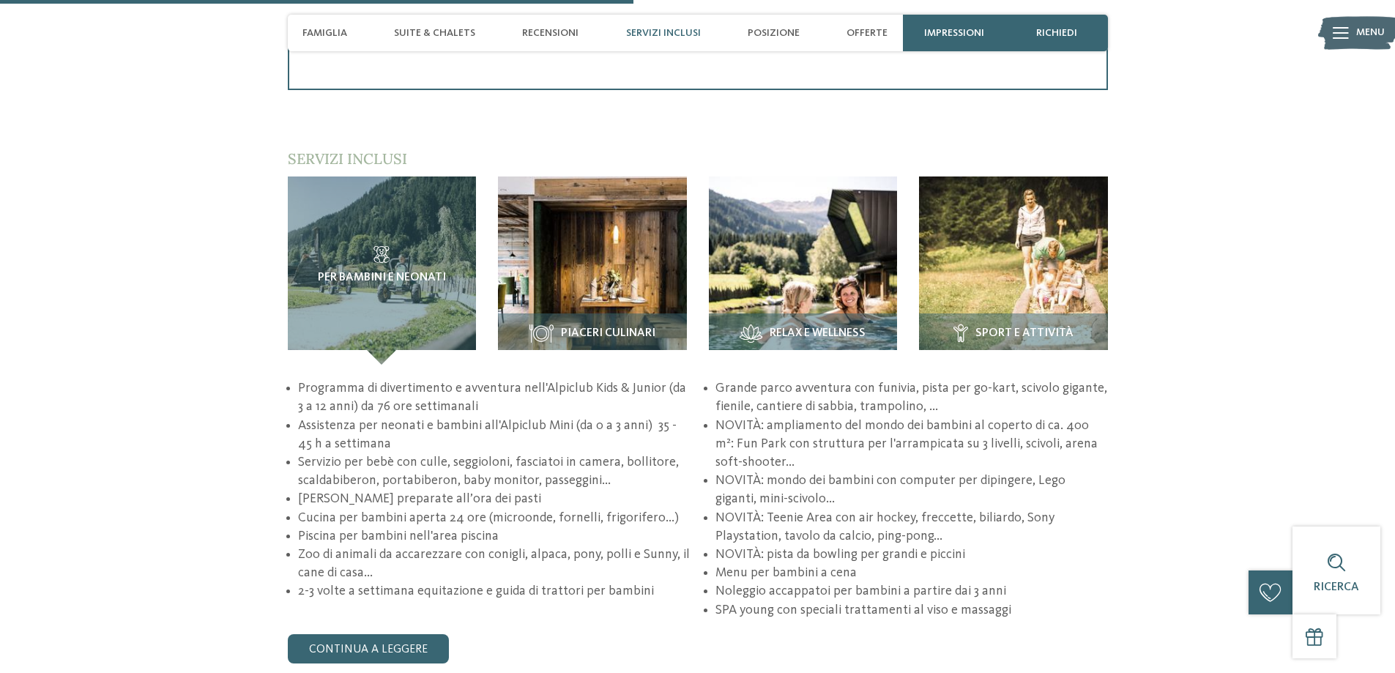
scroll to position [2079, 0]
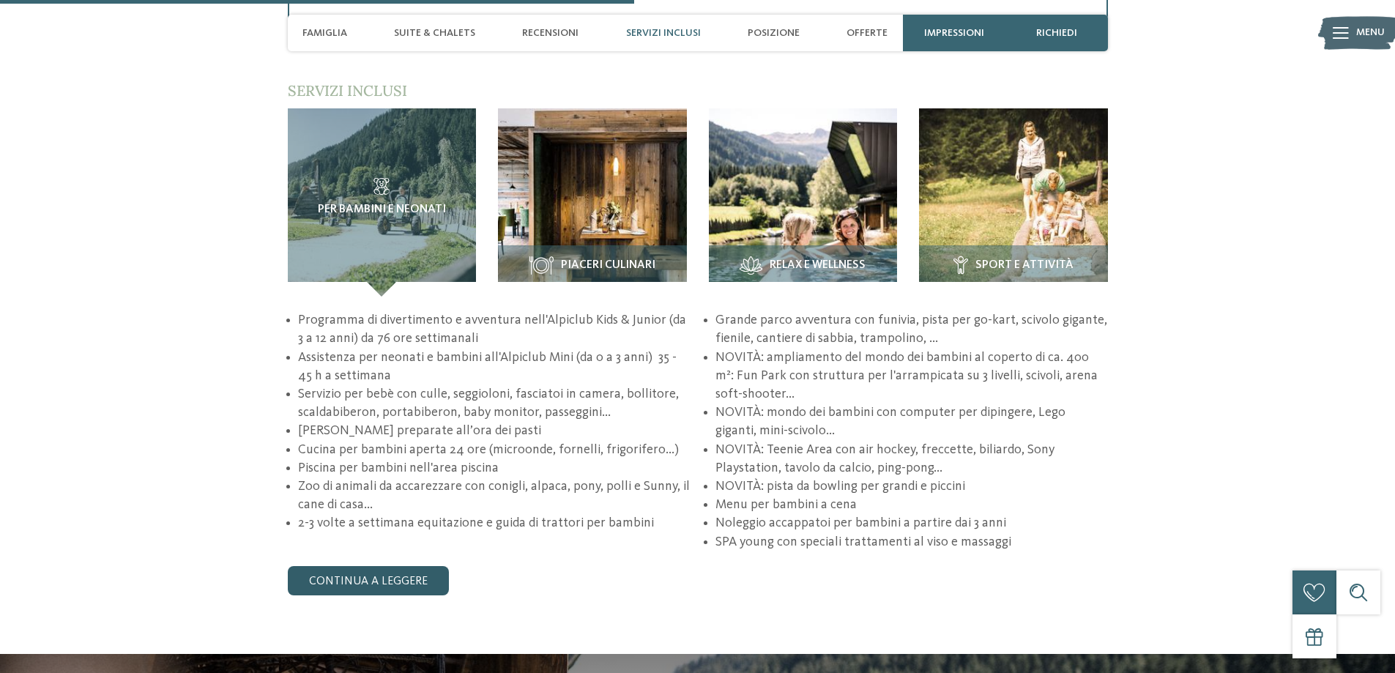
click at [379, 581] on link "continua a leggere" at bounding box center [368, 580] width 161 height 29
